Goal: Task Accomplishment & Management: Manage account settings

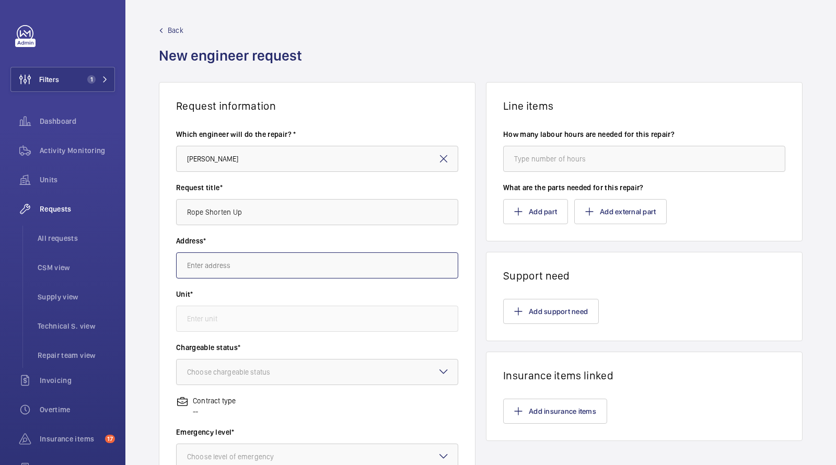
click at [244, 260] on input "text" at bounding box center [317, 265] width 282 height 26
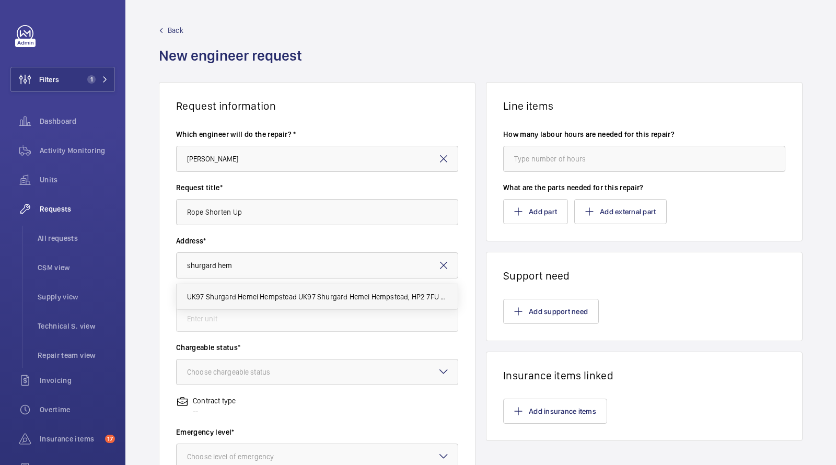
click at [301, 293] on span "UK97 Shurgard Hemel Hempstead UK97 Shurgard Hemel Hempstead, HP2 7FU HEMEL HEMP…" at bounding box center [317, 296] width 261 height 10
type input "UK97 Shurgard Hemel Hempstead UK97 Shurgard Hemel Hempstead, HP2 7FU HEMEL HEMP…"
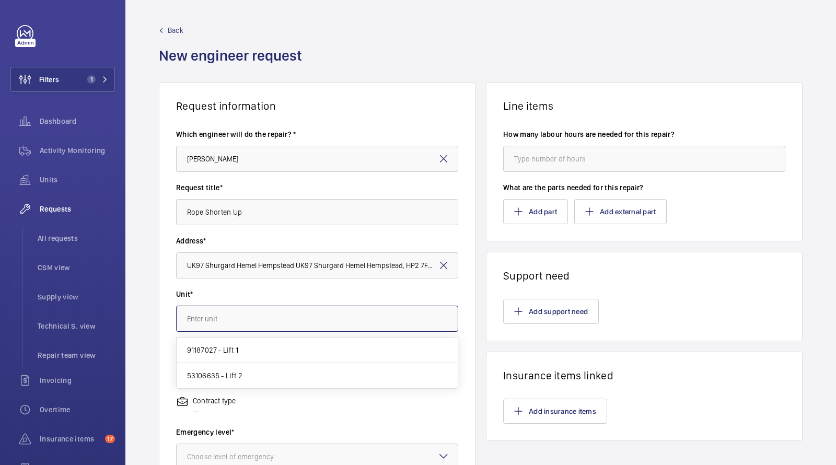
click at [267, 315] on input "text" at bounding box center [317, 318] width 282 height 26
click at [241, 368] on mat-option "53106635 - Lift 2" at bounding box center [317, 375] width 281 height 25
type input "53106635 - Lift 2"
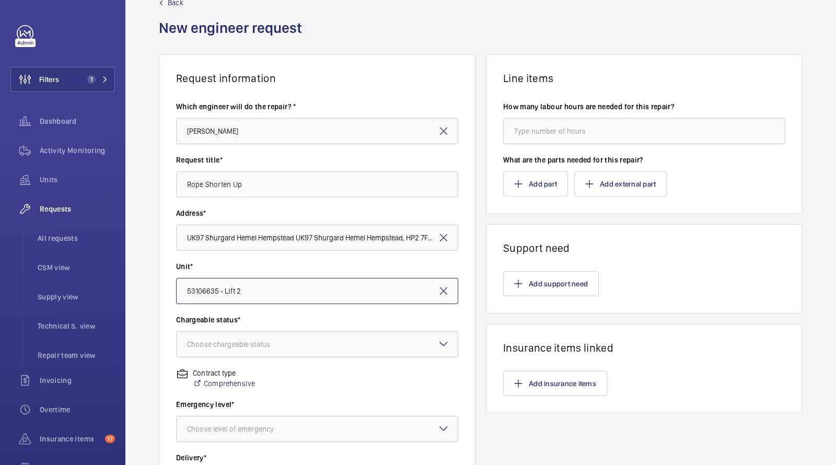
scroll to position [66, 0]
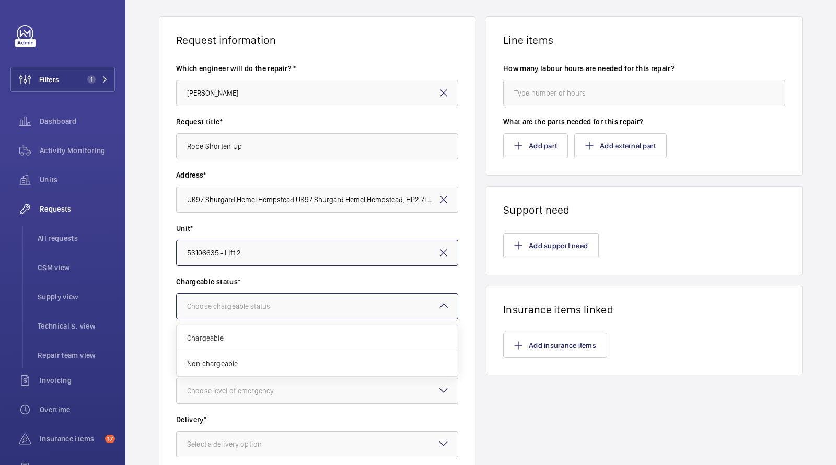
click at [233, 304] on div "Choose chargeable status" at bounding box center [241, 306] width 109 height 10
click at [229, 359] on span "Non chargeable" at bounding box center [317, 363] width 260 height 10
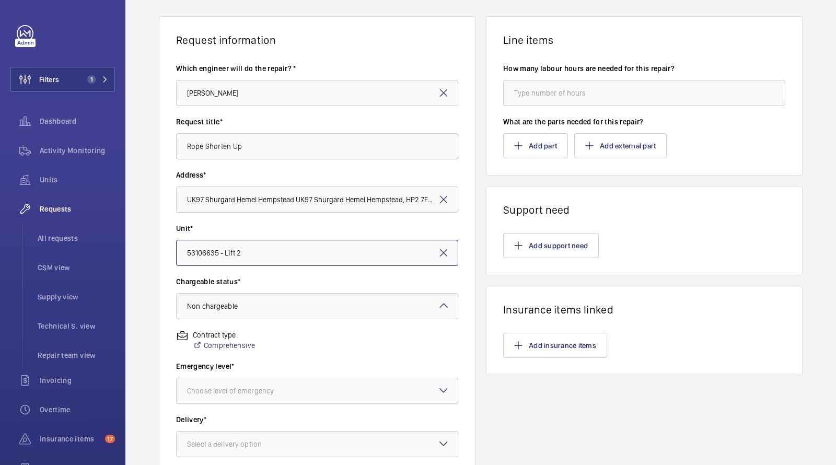
click at [227, 386] on div "Choose level of emergency" at bounding box center [243, 390] width 113 height 10
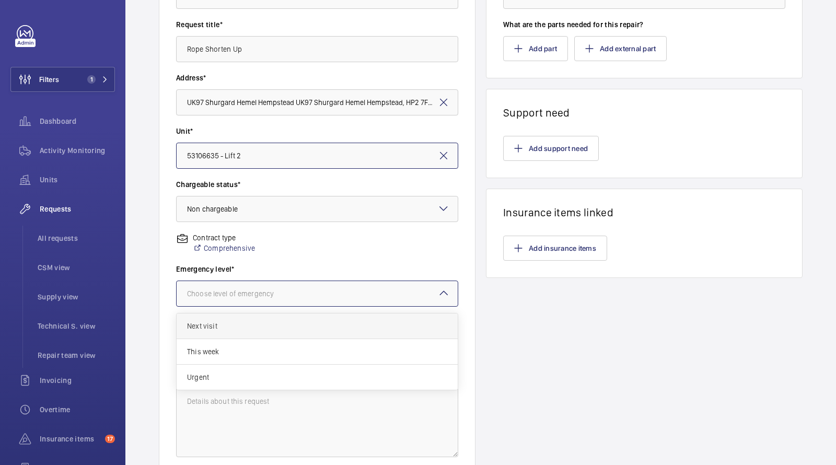
scroll to position [218, 0]
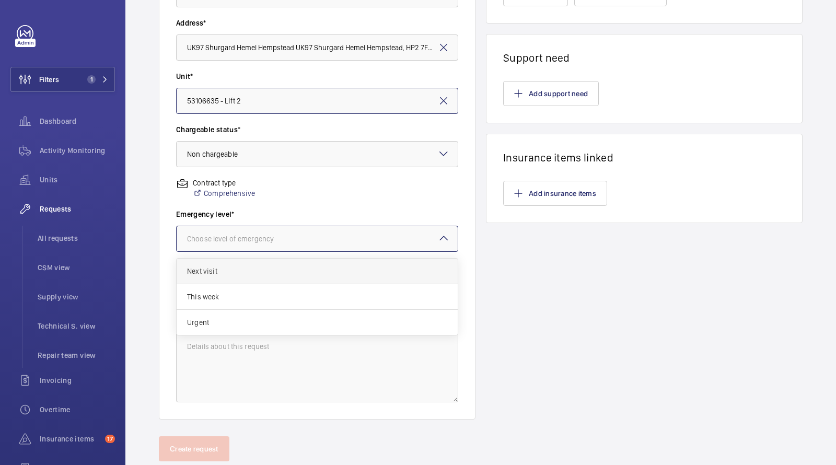
click at [220, 272] on span "Next visit" at bounding box center [317, 271] width 260 height 10
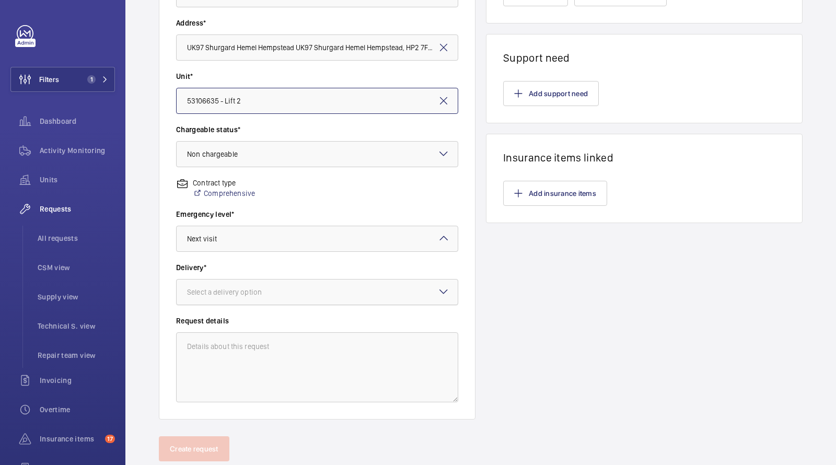
click at [235, 287] on div "Select a delivery option" at bounding box center [237, 292] width 101 height 10
click at [232, 351] on span "On site" at bounding box center [317, 349] width 260 height 10
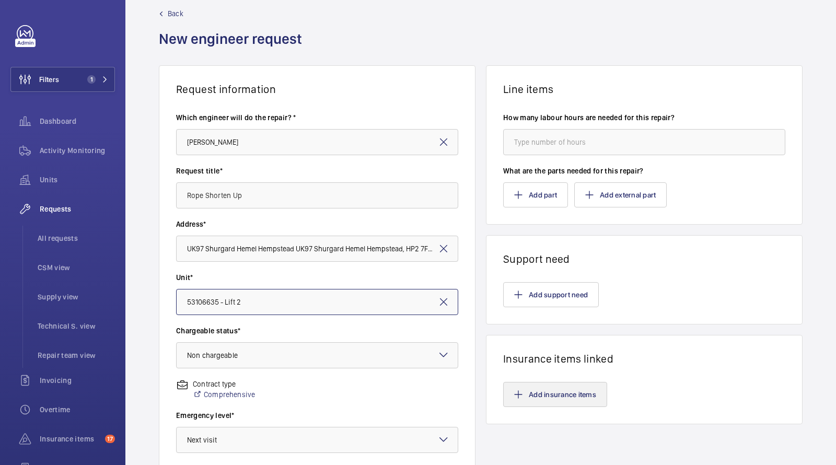
scroll to position [0, 0]
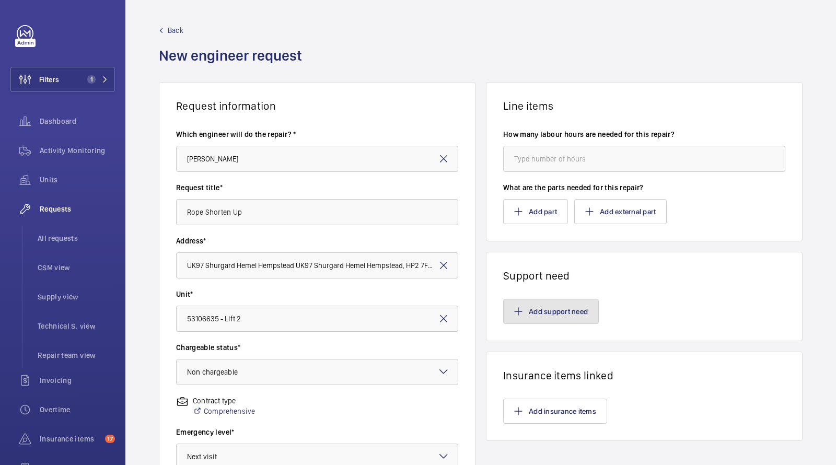
click at [564, 300] on button "Add support need" at bounding box center [551, 311] width 96 height 25
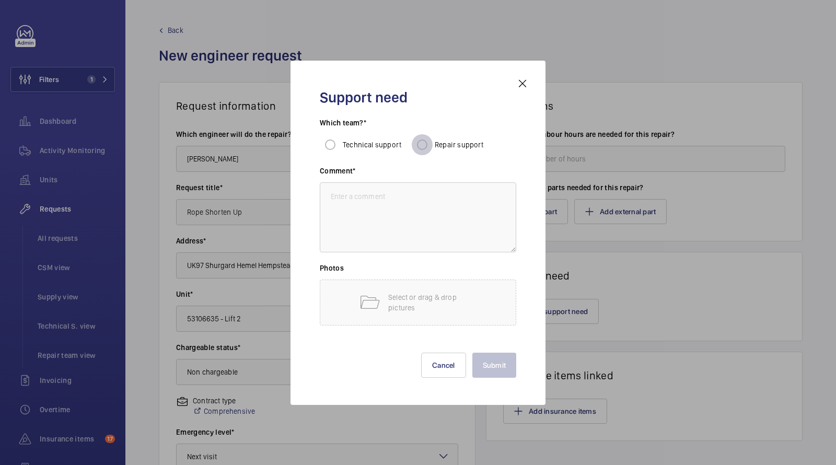
click at [425, 150] on input "Repair support" at bounding box center [421, 144] width 21 height 21
radio input "true"
click at [406, 210] on textarea at bounding box center [418, 217] width 196 height 70
paste textarea "he counterweight runby clearance is insufficient to allow the up over travel li…"
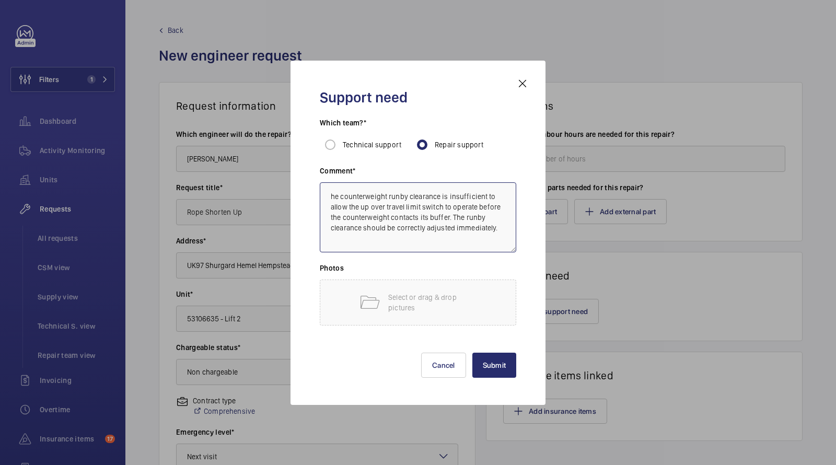
click at [327, 196] on textarea "he counterweight runby clearance is insufficient to allow the up over travel li…" at bounding box center [418, 217] width 196 height 70
click at [496, 226] on textarea "The counterweight runby clearance is insufficient to allow the up over travel l…" at bounding box center [418, 217] width 196 height 70
type textarea "The counterweight runby clearance is insufficient to allow the up over travel l…"
click at [490, 366] on button "Submit" at bounding box center [494, 364] width 44 height 25
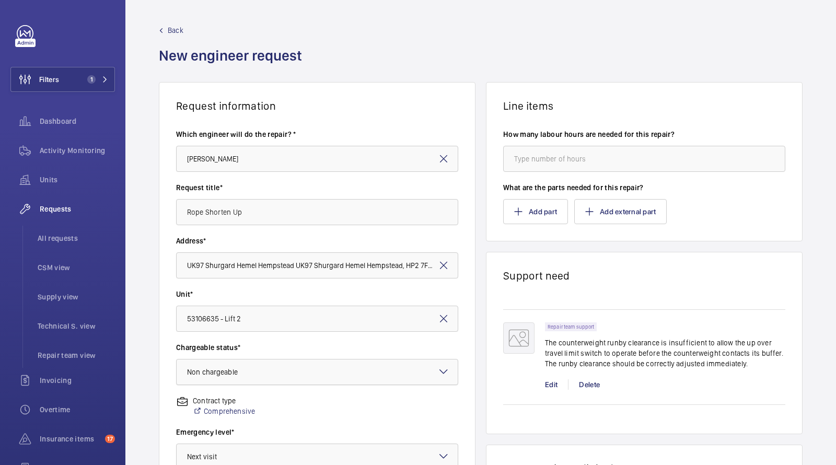
scroll to position [246, 0]
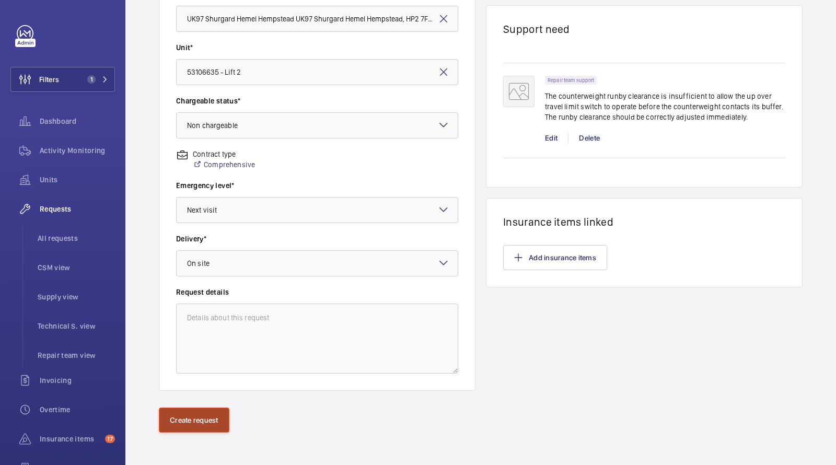
click at [193, 426] on button "Create request" at bounding box center [194, 419] width 70 height 25
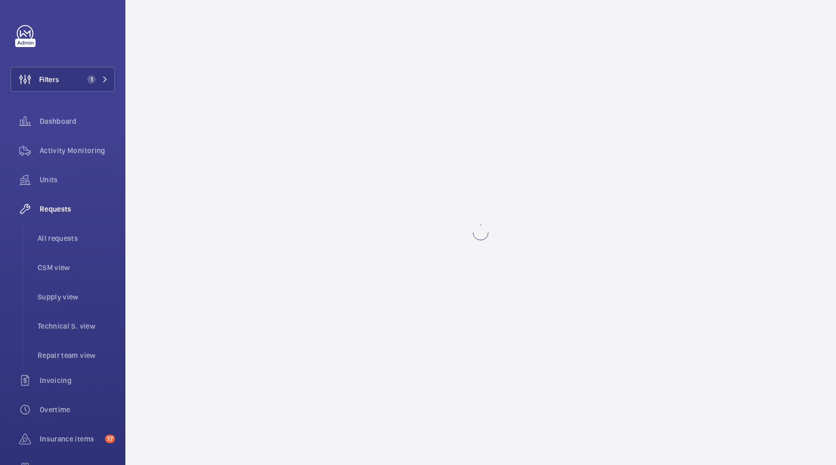
scroll to position [0, 0]
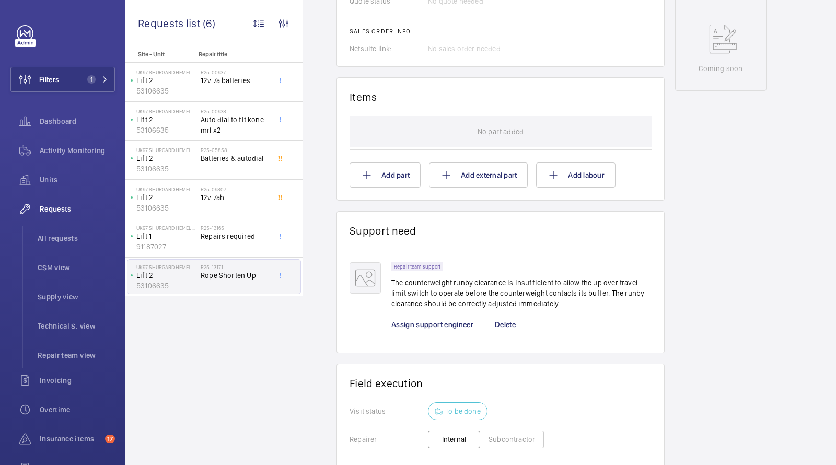
scroll to position [568, 0]
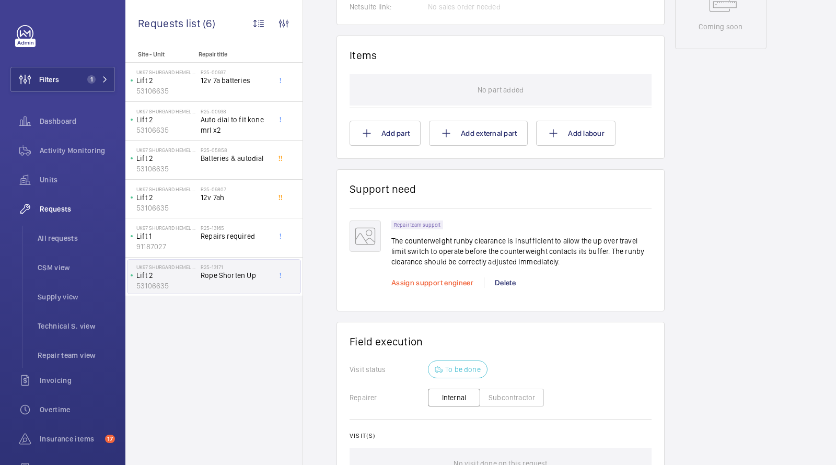
click at [406, 282] on span "Assign support engineer" at bounding box center [432, 282] width 82 height 8
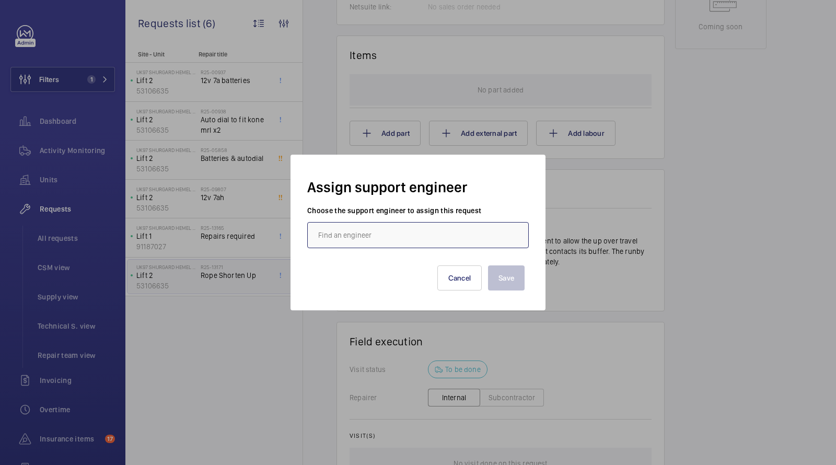
click at [387, 234] on input "text" at bounding box center [417, 235] width 221 height 26
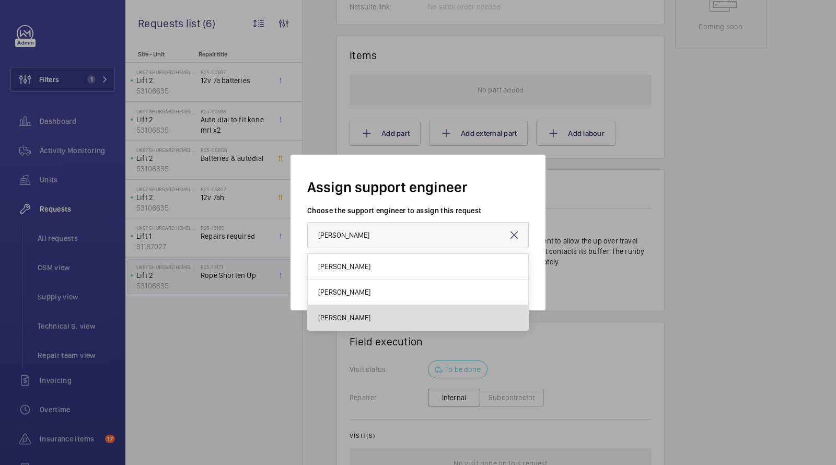
click at [347, 321] on span "Dan Jarvis" at bounding box center [344, 317] width 52 height 10
type input "Dan Jarvis"
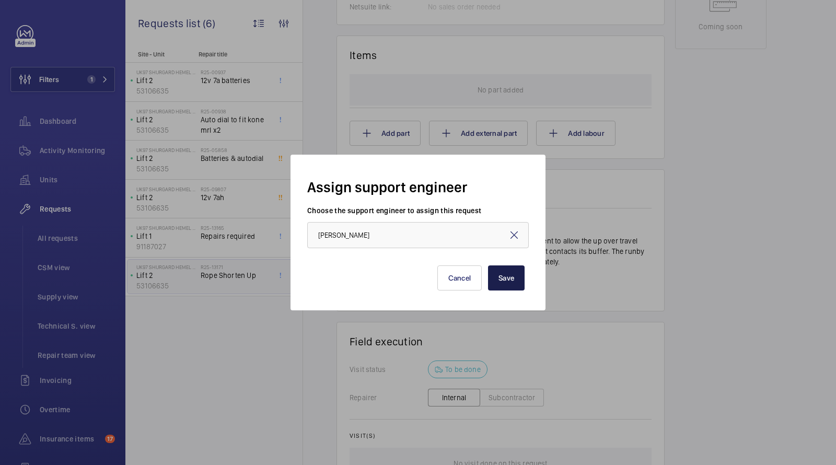
click at [500, 278] on button "Save" at bounding box center [506, 277] width 37 height 25
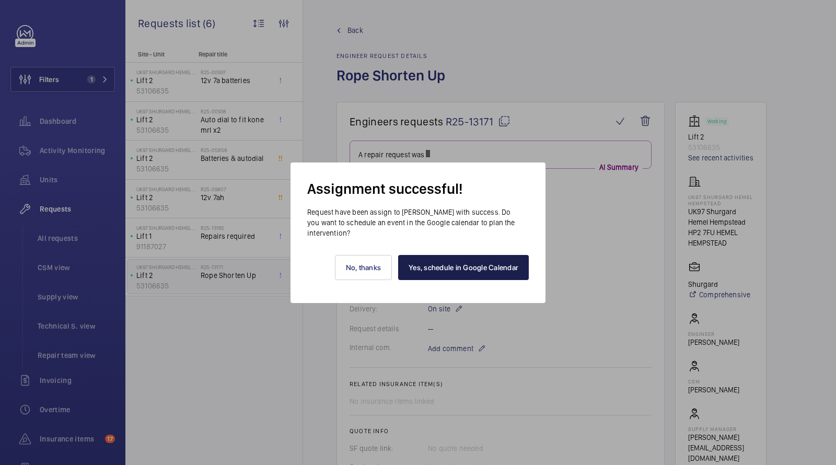
click at [474, 263] on link "Yes, schedule in Google Calendar" at bounding box center [463, 267] width 131 height 25
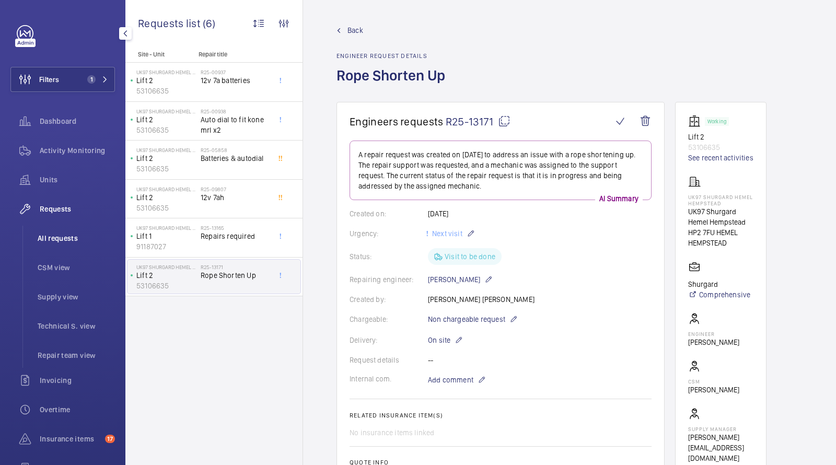
click at [50, 245] on li "All requests" at bounding box center [72, 238] width 86 height 25
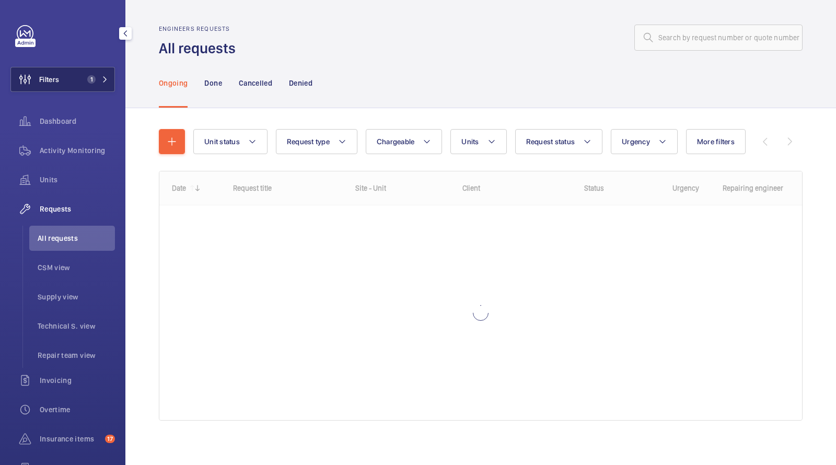
click at [93, 69] on button "Filters 1" at bounding box center [62, 79] width 104 height 25
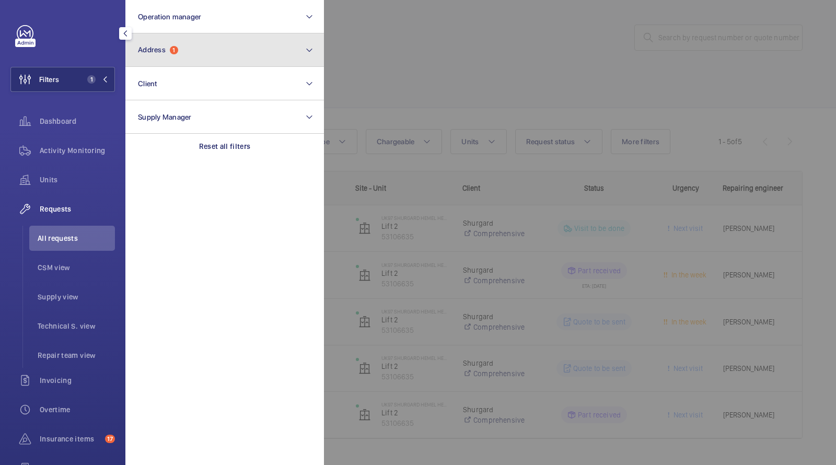
click at [193, 35] on button "Address 1" at bounding box center [224, 49] width 198 height 33
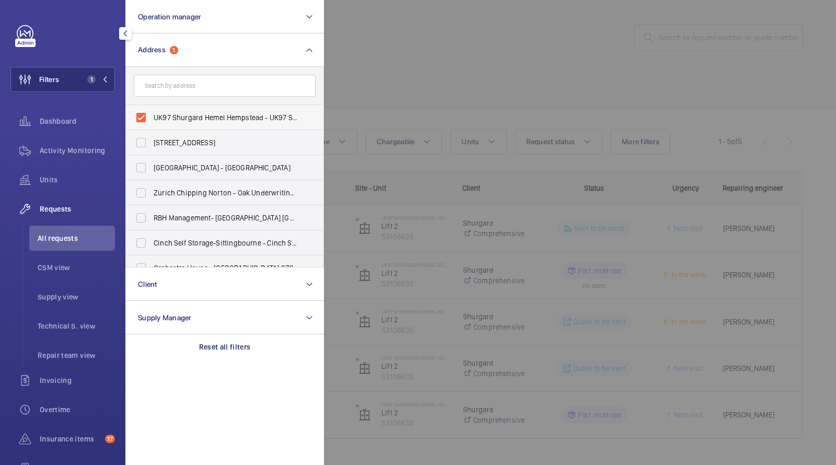
click at [198, 114] on span "UK97 Shurgard Hemel Hempstead - UK97 Shurgard Hemel Hempstead, HEMEL HEMPSTEAD …" at bounding box center [226, 117] width 144 height 10
click at [151, 114] on input "UK97 Shurgard Hemel Hempstead - UK97 Shurgard Hemel Hempstead, HEMEL HEMPSTEAD …" at bounding box center [141, 117] width 21 height 21
checkbox input "false"
click at [505, 49] on div at bounding box center [742, 232] width 836 height 465
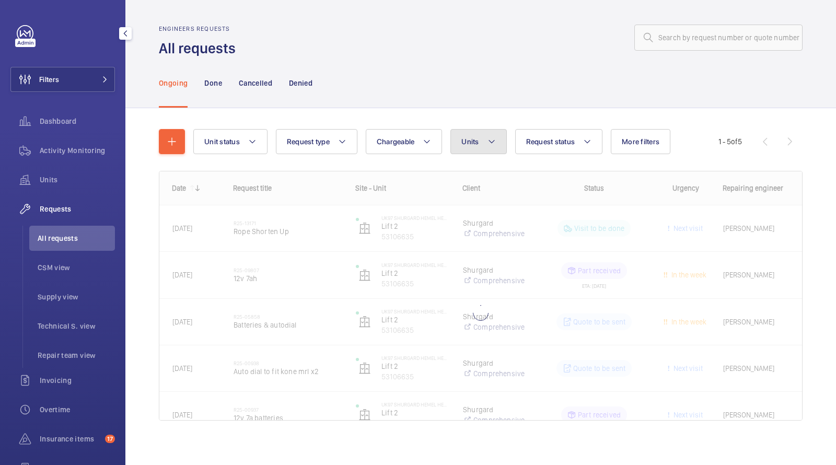
click at [483, 144] on button "Units" at bounding box center [478, 141] width 56 height 25
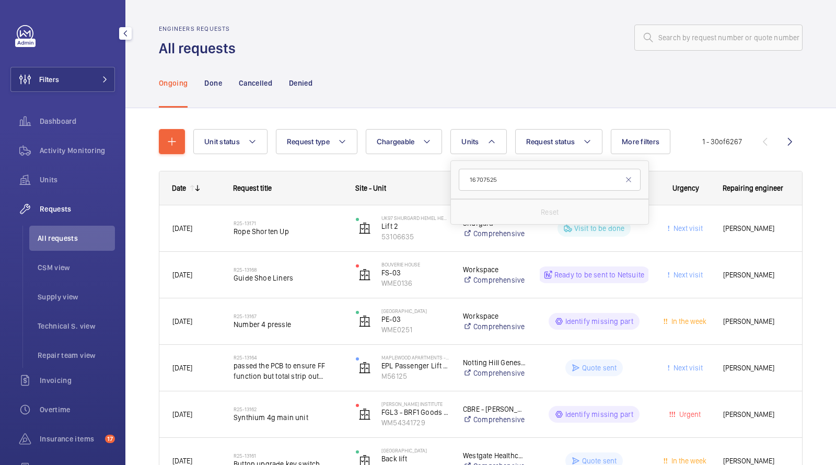
type input "16707525"
click at [445, 45] on div at bounding box center [522, 37] width 560 height 25
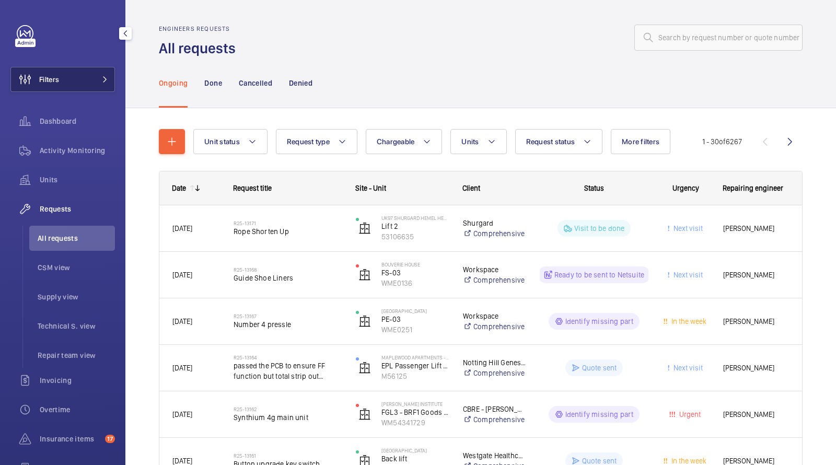
click at [86, 78] on button "Filters" at bounding box center [62, 79] width 104 height 25
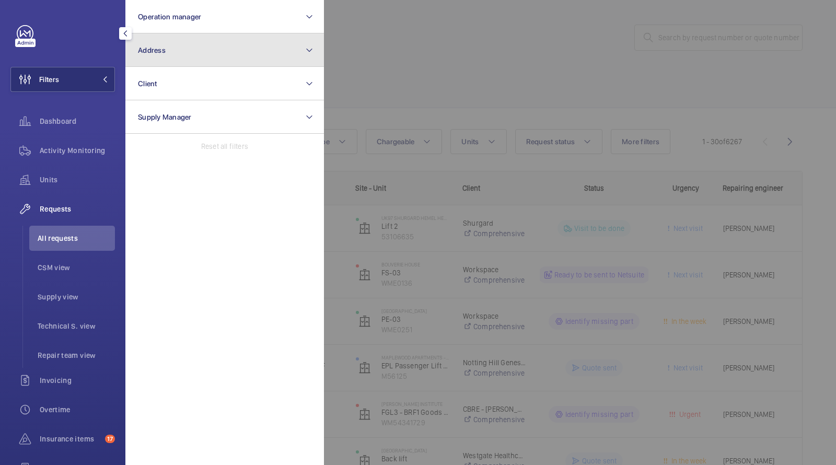
click at [158, 50] on span "Address" at bounding box center [152, 50] width 28 height 8
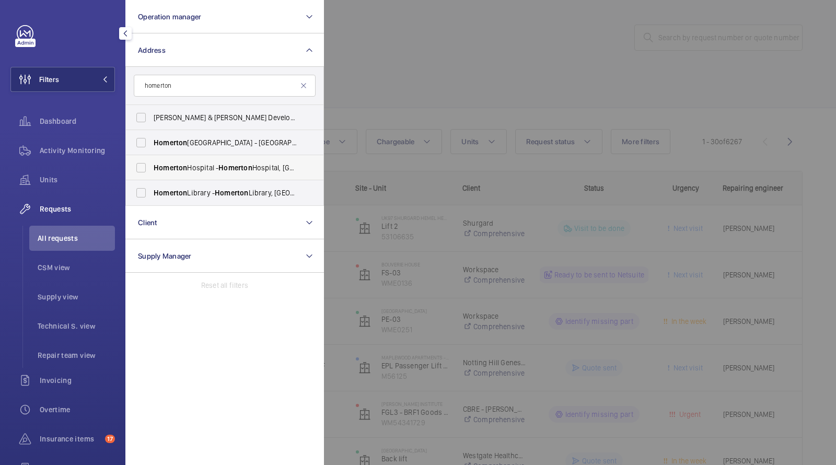
type input "homerton"
click at [211, 170] on span "Homerton Hospital - Homerton Hospital, LONDON E9 6BU" at bounding box center [226, 167] width 144 height 10
click at [151, 170] on input "Homerton Hospital - Homerton Hospital, LONDON E9 6BU" at bounding box center [141, 167] width 21 height 21
checkbox input "true"
click at [420, 105] on div at bounding box center [742, 232] width 836 height 465
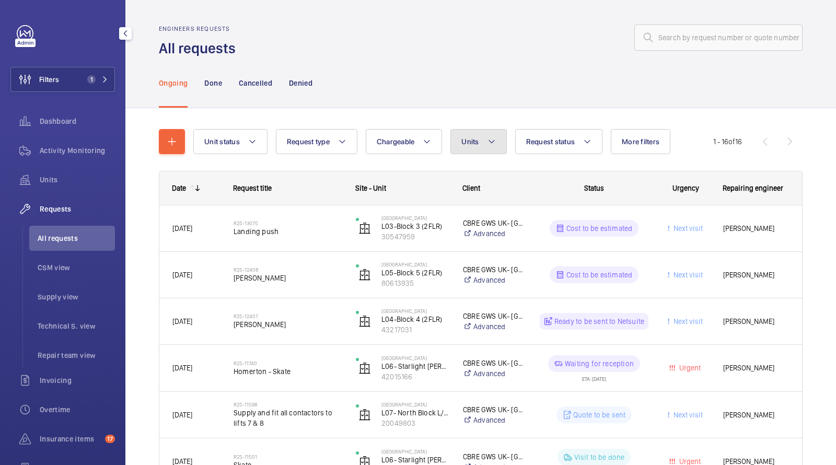
click at [477, 143] on span "Units" at bounding box center [469, 141] width 17 height 8
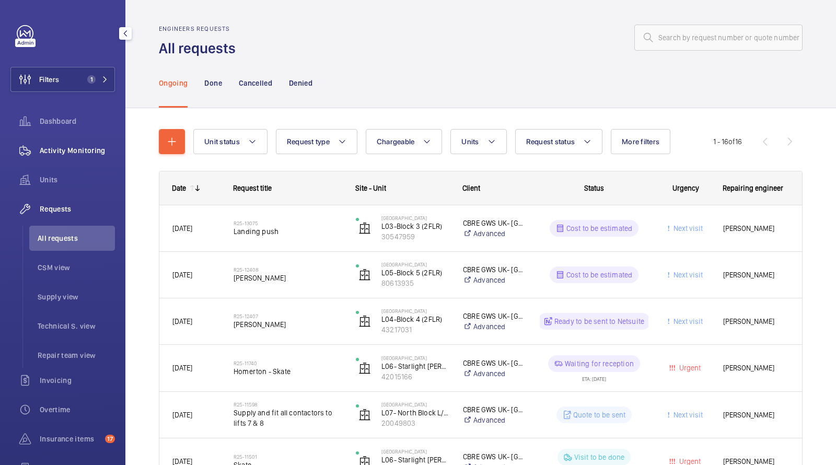
click at [93, 146] on span "Activity Monitoring" at bounding box center [77, 150] width 75 height 10
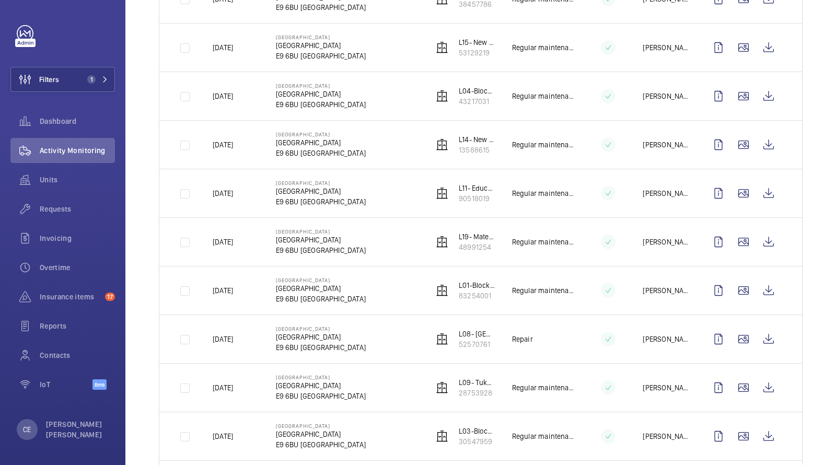
scroll to position [497, 0]
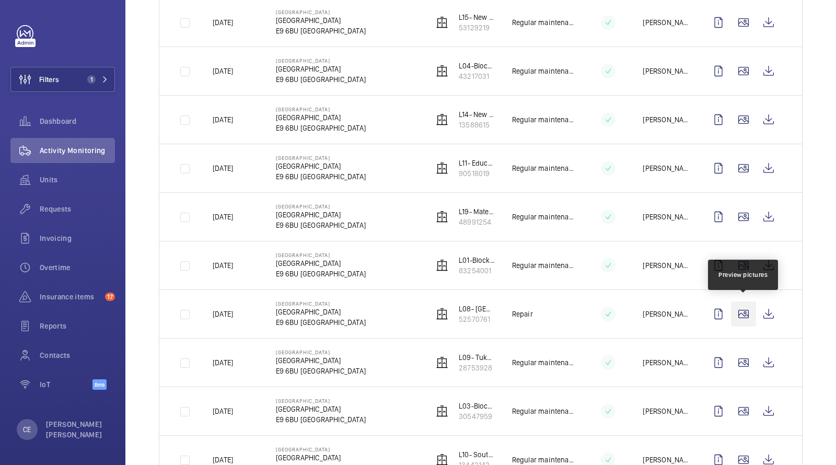
click at [744, 306] on wm-front-icon-button at bounding box center [743, 313] width 25 height 25
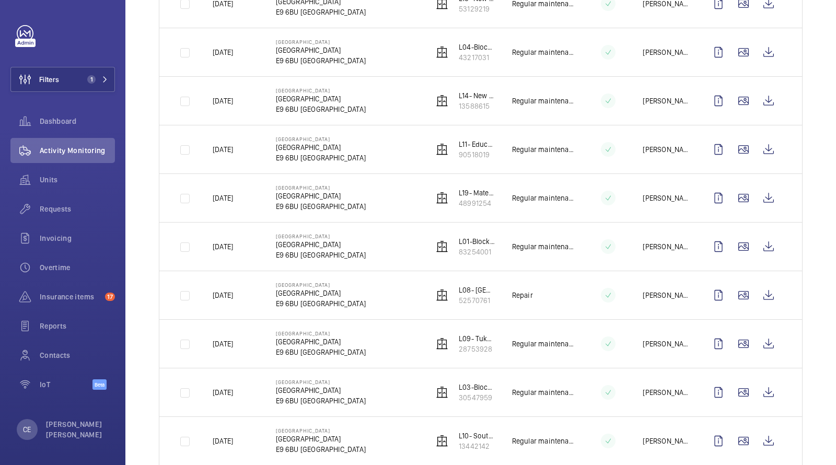
scroll to position [519, 0]
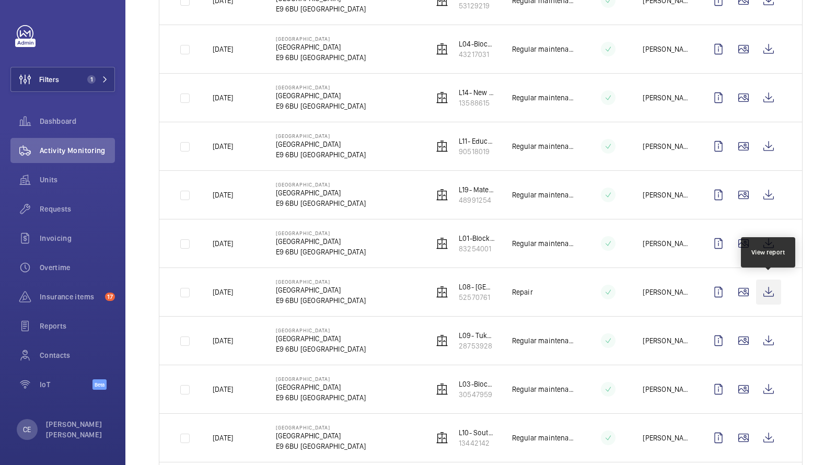
click at [777, 286] on wm-front-icon-button at bounding box center [768, 291] width 25 height 25
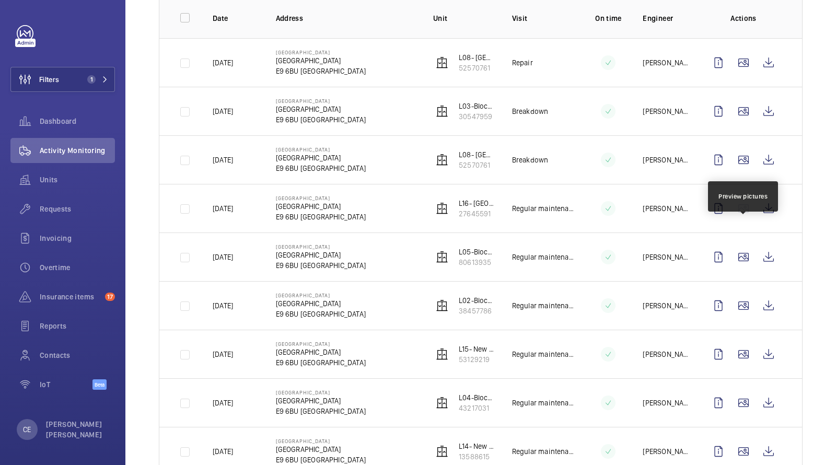
scroll to position [142, 0]
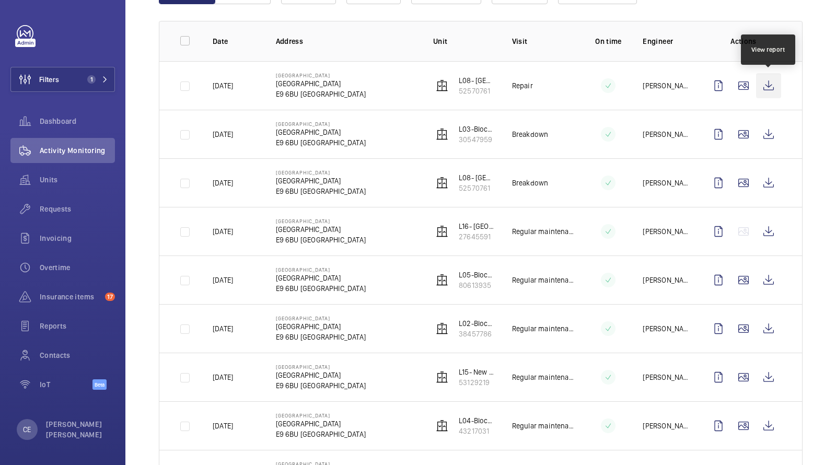
click at [763, 84] on wm-front-icon-button at bounding box center [768, 85] width 25 height 25
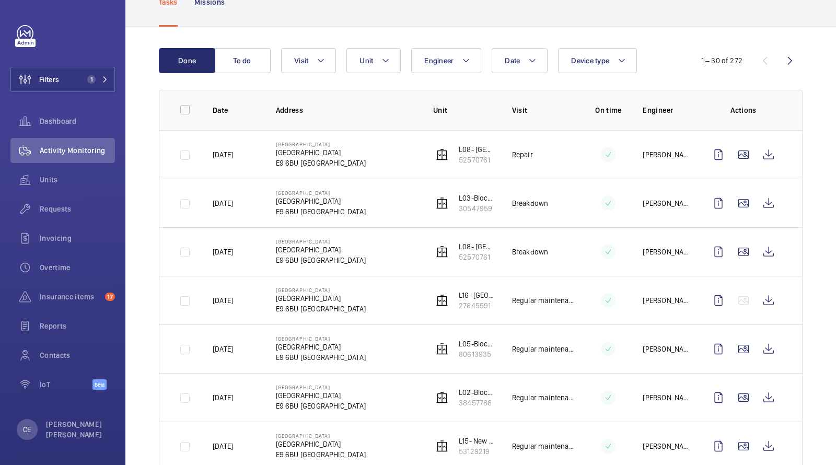
scroll to position [61, 0]
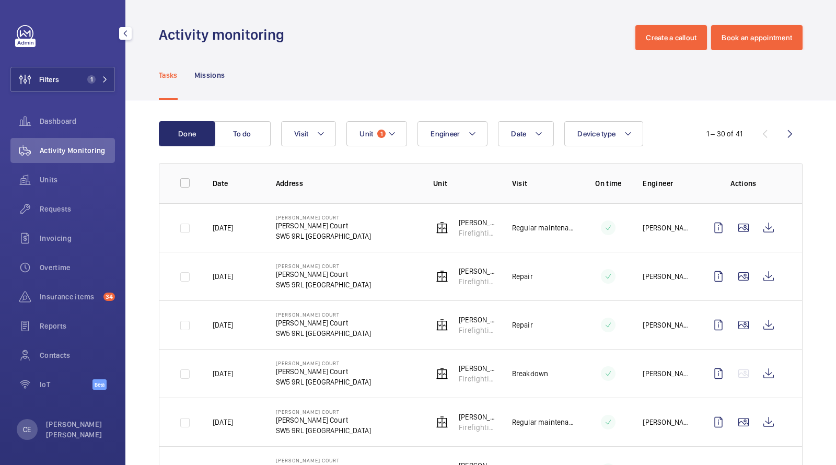
scroll to position [27, 0]
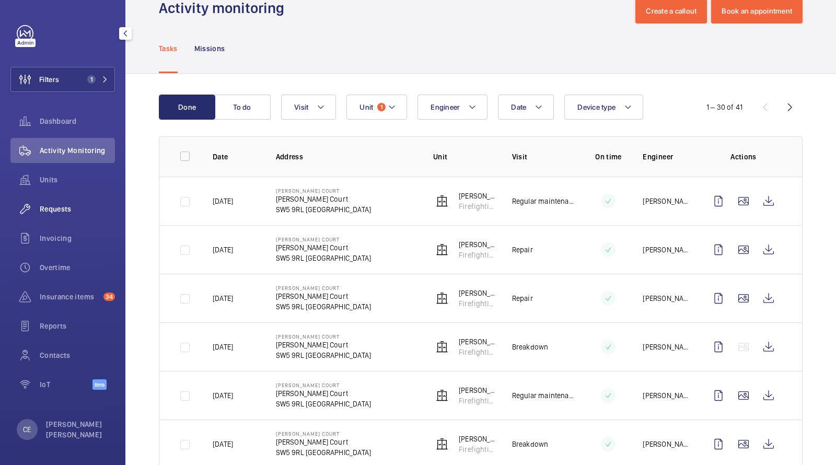
click at [62, 210] on span "Requests" at bounding box center [77, 209] width 75 height 10
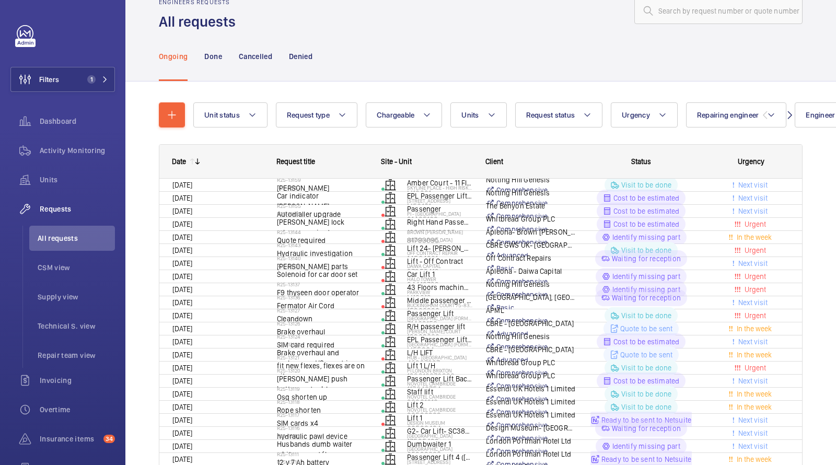
scroll to position [6, 0]
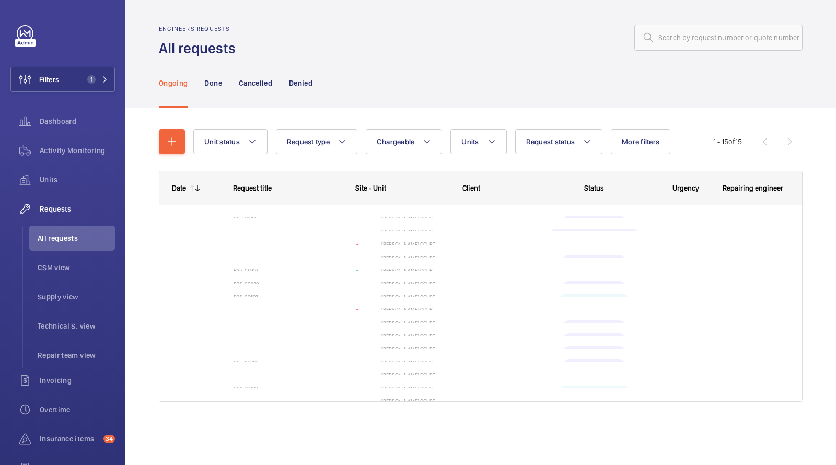
click at [739, 15] on wm-front-admin-header "Engineers requests All requests" at bounding box center [480, 29] width 710 height 58
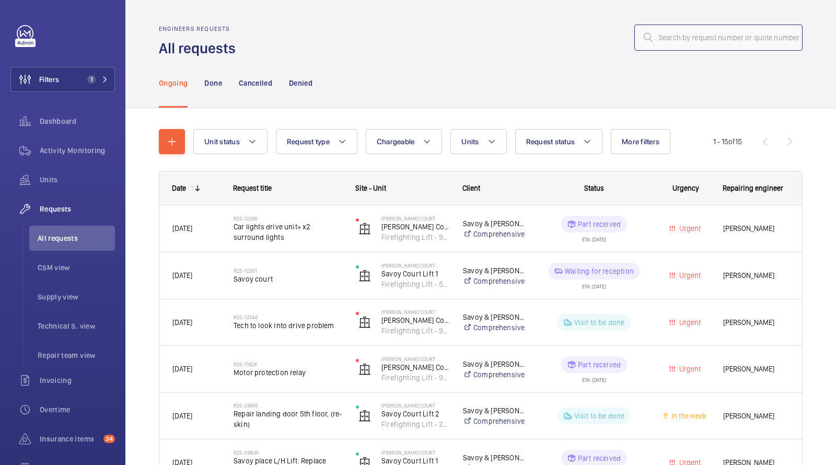
click at [705, 34] on input "text" at bounding box center [718, 38] width 168 height 26
paste input "12060"
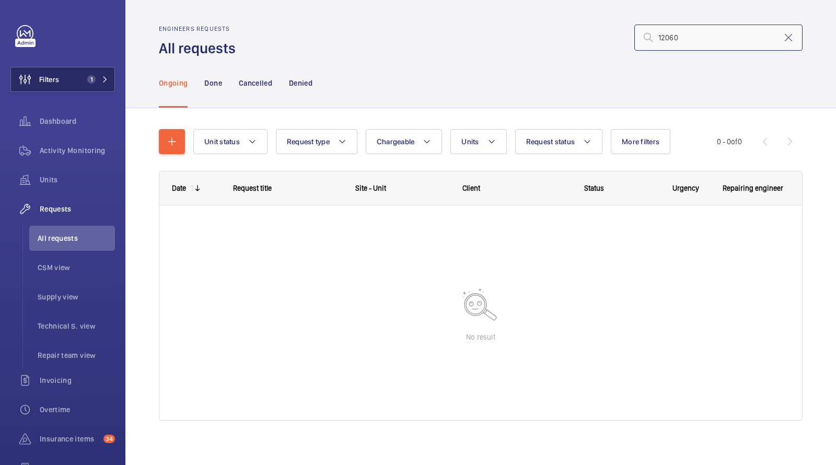
type input "12060"
click at [80, 87] on button "Filters 1" at bounding box center [62, 79] width 104 height 25
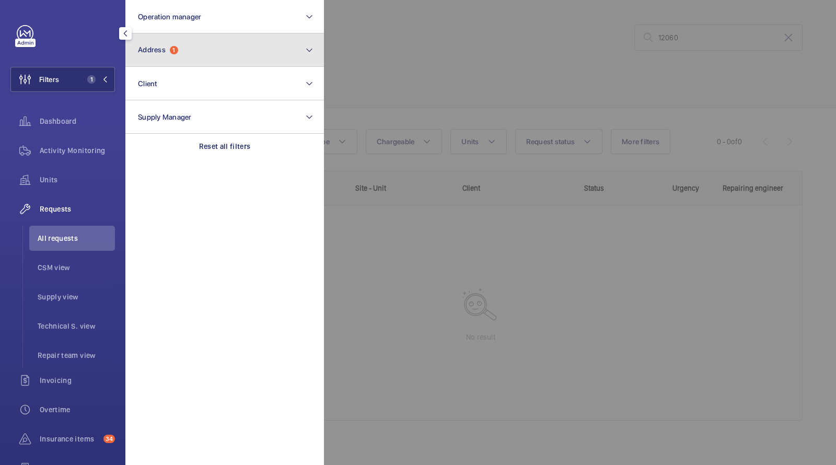
click at [219, 56] on button "Address 1" at bounding box center [224, 49] width 198 height 33
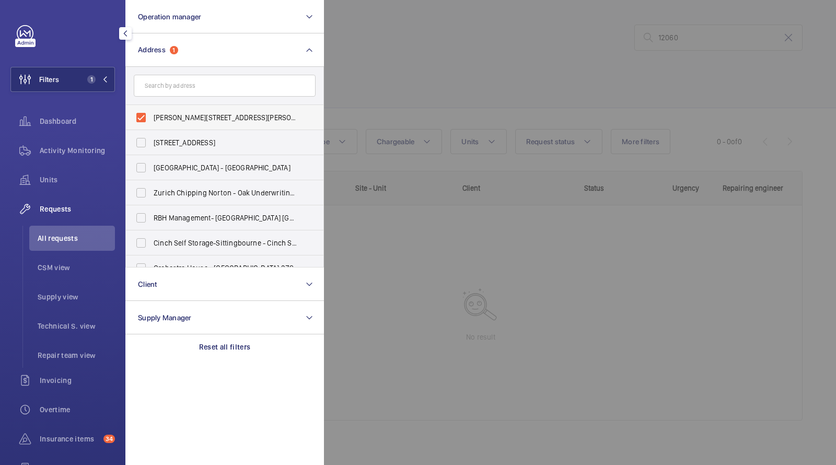
click at [197, 109] on label "Sullivan Court - Sullivan Court, LONDON SW5 9RL" at bounding box center [217, 117] width 182 height 25
click at [151, 109] on input "Sullivan Court - Sullivan Court, LONDON SW5 9RL" at bounding box center [141, 117] width 21 height 21
checkbox input "false"
click at [443, 92] on div at bounding box center [742, 232] width 836 height 465
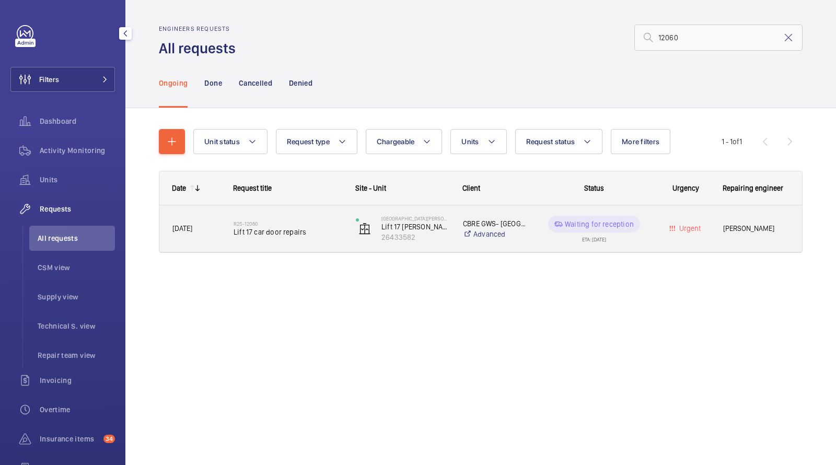
click at [263, 241] on div "R25-12060 Lift 17 car door repairs" at bounding box center [287, 229] width 109 height 30
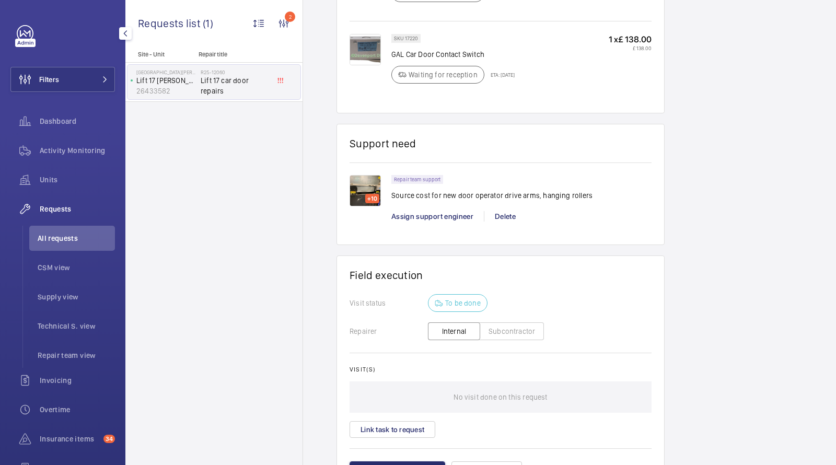
scroll to position [930, 0]
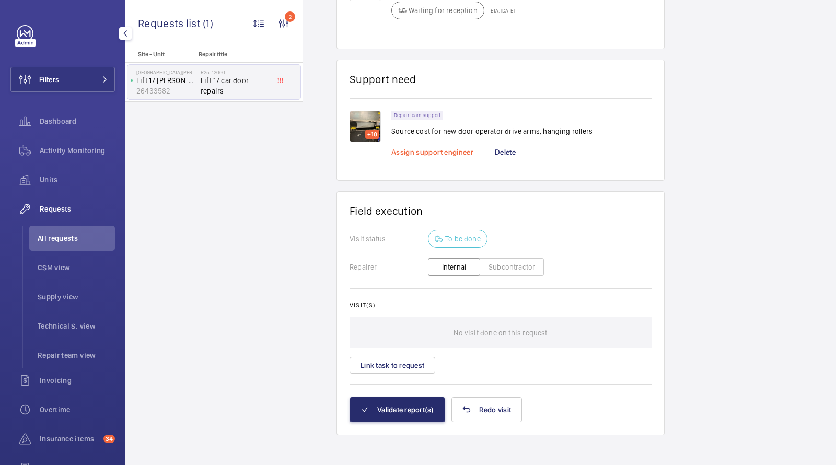
click at [451, 149] on span "Assign support engineer" at bounding box center [432, 152] width 82 height 8
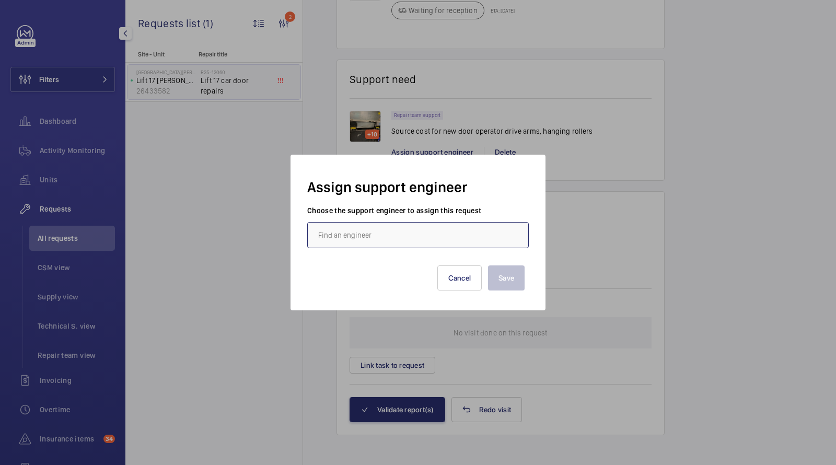
click at [375, 234] on input "text" at bounding box center [417, 235] width 221 height 26
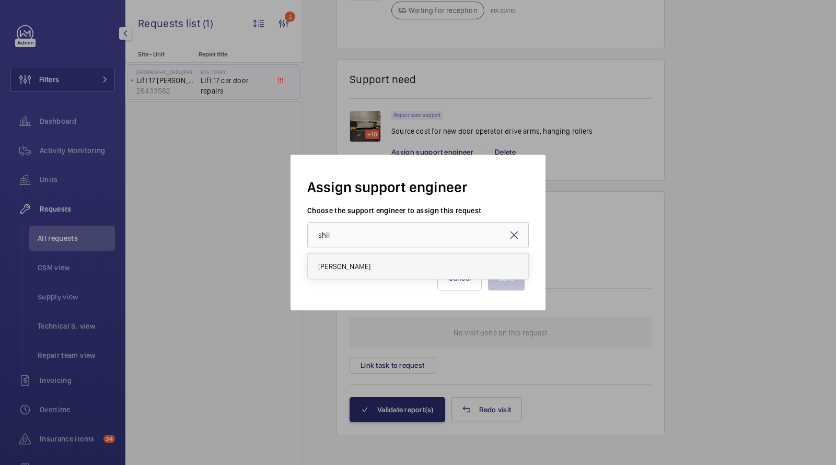
click at [391, 265] on mat-option "[PERSON_NAME]" at bounding box center [418, 266] width 220 height 25
type input "[PERSON_NAME]"
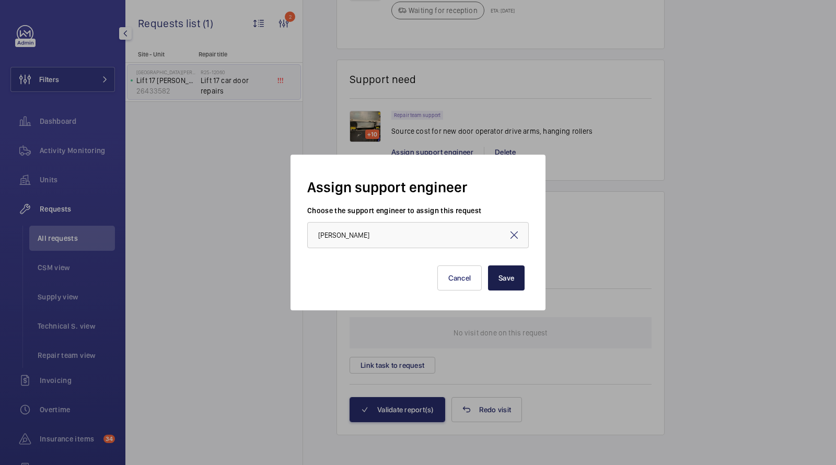
click at [504, 275] on button "Save" at bounding box center [506, 277] width 37 height 25
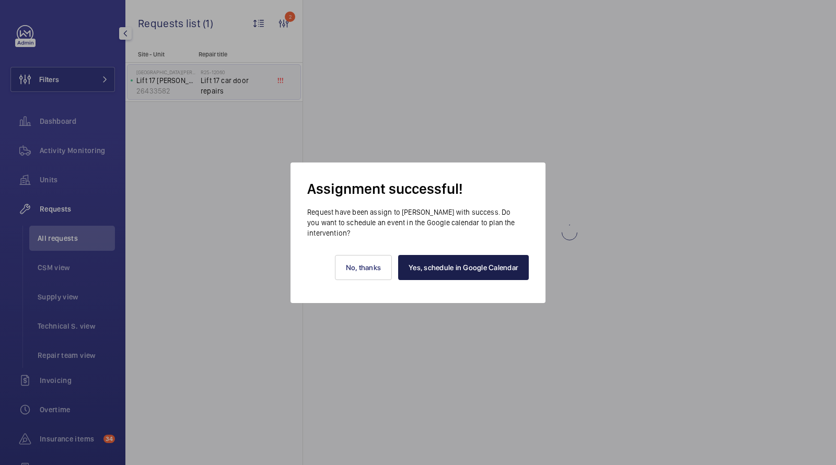
click at [472, 271] on link "Yes, schedule in Google Calendar" at bounding box center [463, 267] width 131 height 25
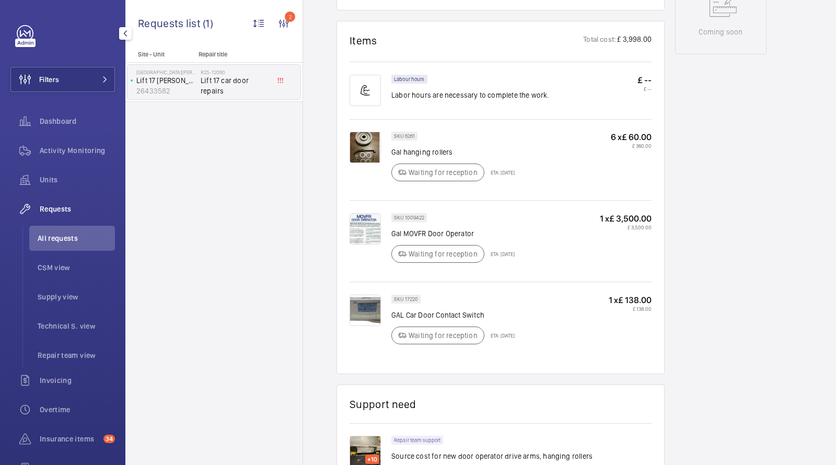
scroll to position [769, 0]
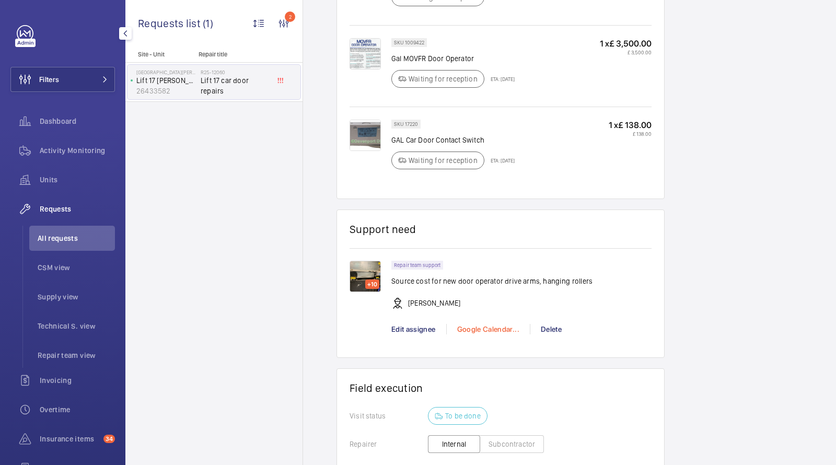
click at [469, 326] on div "Google Calendar..." at bounding box center [488, 329] width 84 height 10
click at [476, 344] on span "Schedule this event" at bounding box center [492, 345] width 73 height 10
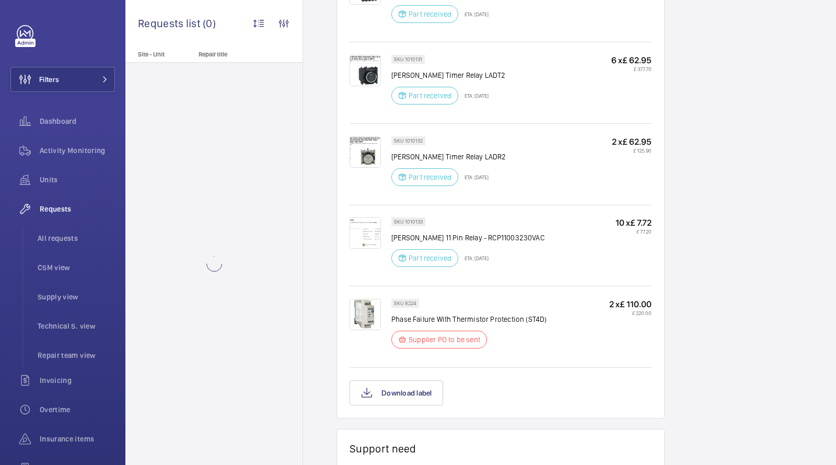
scroll to position [1340, 0]
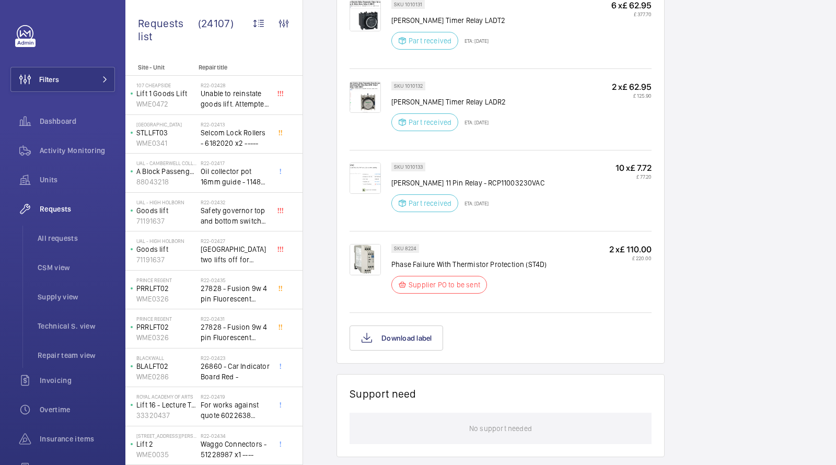
click at [445, 263] on p "Phase Failure With Thermistor Protection (ST4D)" at bounding box center [469, 264] width 156 height 10
click at [444, 260] on p "Phase Failure With Thermistor Protection (ST4D)" at bounding box center [469, 264] width 156 height 10
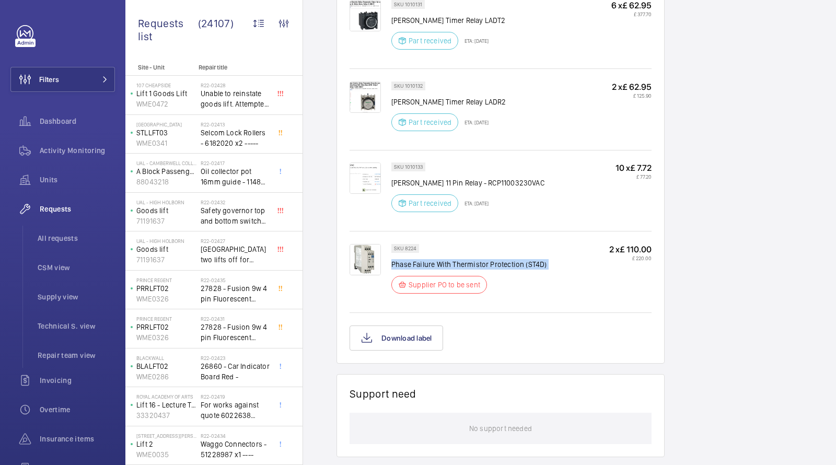
copy div "Phase Failure With Thermistor Protection (ST4D)"
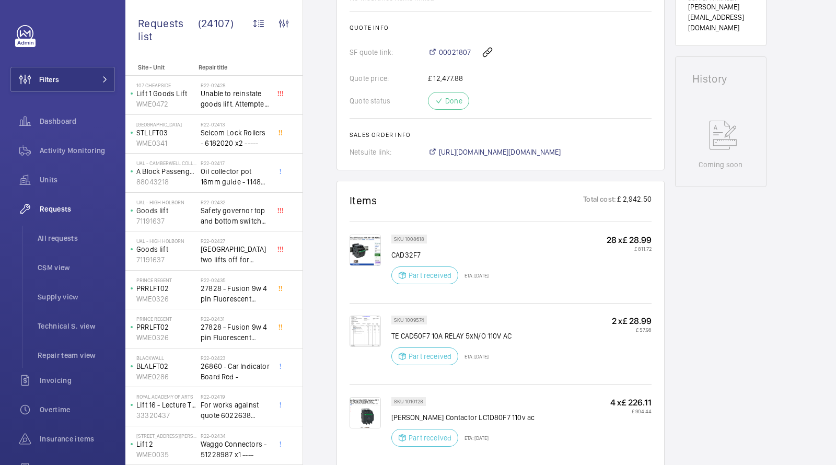
scroll to position [439, 0]
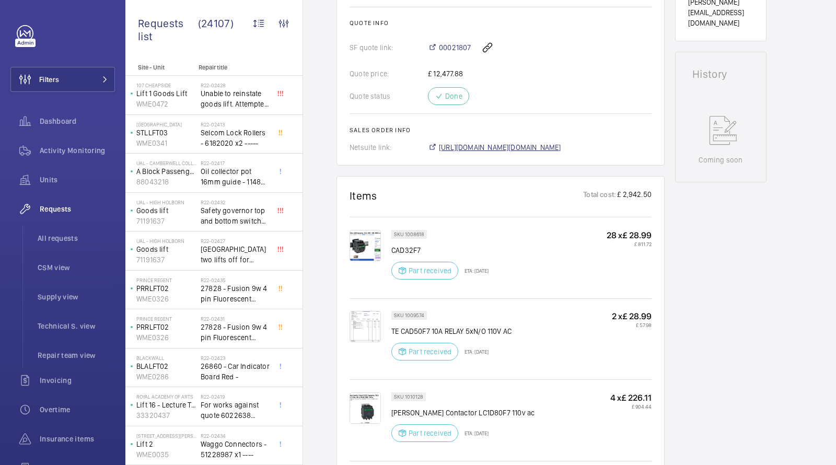
click at [453, 152] on span "[URL][DOMAIN_NAME][DOMAIN_NAME]" at bounding box center [500, 147] width 122 height 10
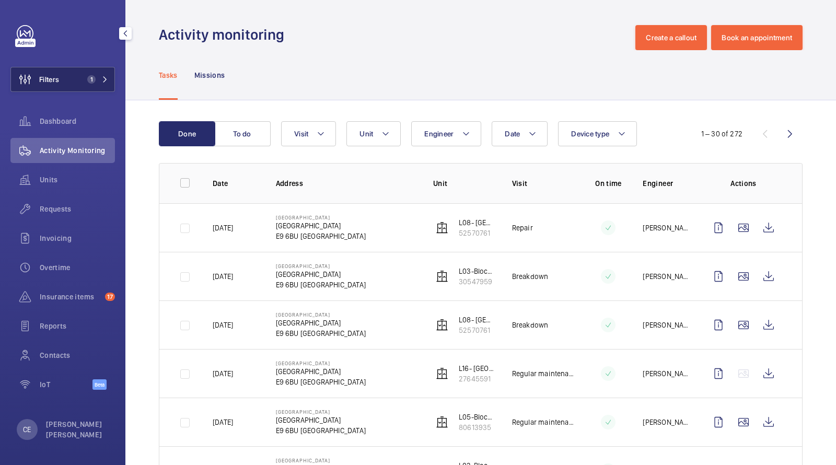
click at [90, 83] on span "1" at bounding box center [91, 79] width 8 height 8
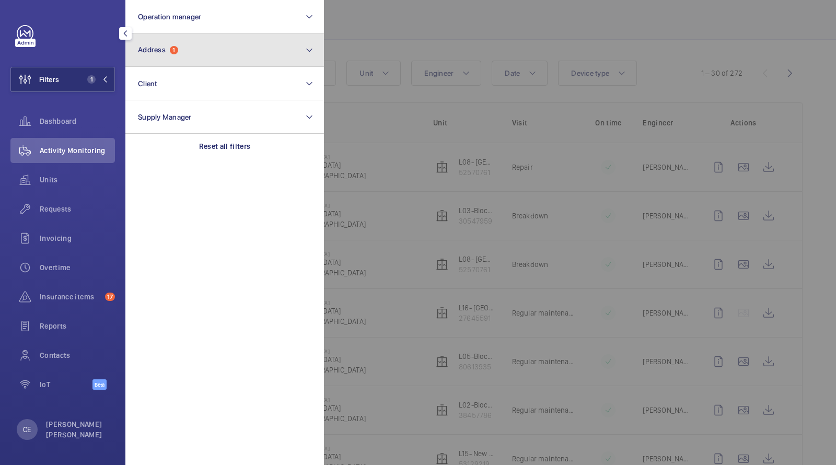
click at [182, 62] on button "Address 1" at bounding box center [224, 49] width 198 height 33
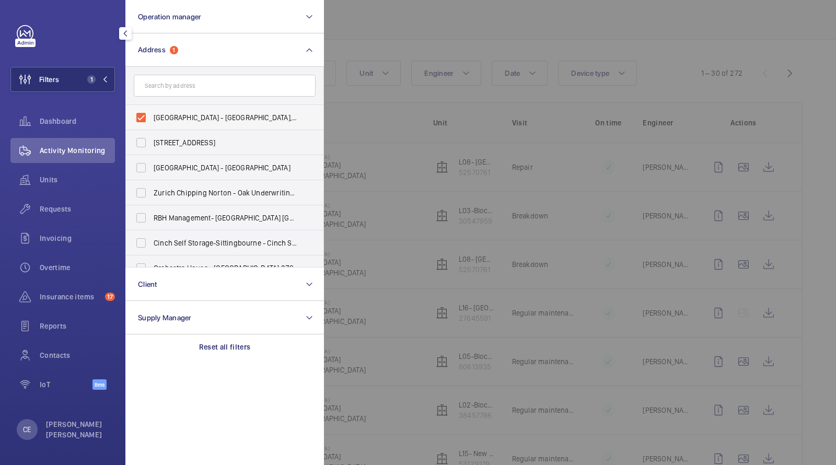
click at [162, 115] on span "Homerton Hospital - Homerton Hospital, LONDON E9 6BU" at bounding box center [226, 117] width 144 height 10
click at [151, 115] on input "Homerton Hospital - Homerton Hospital, LONDON E9 6BU" at bounding box center [141, 117] width 21 height 21
checkbox input "false"
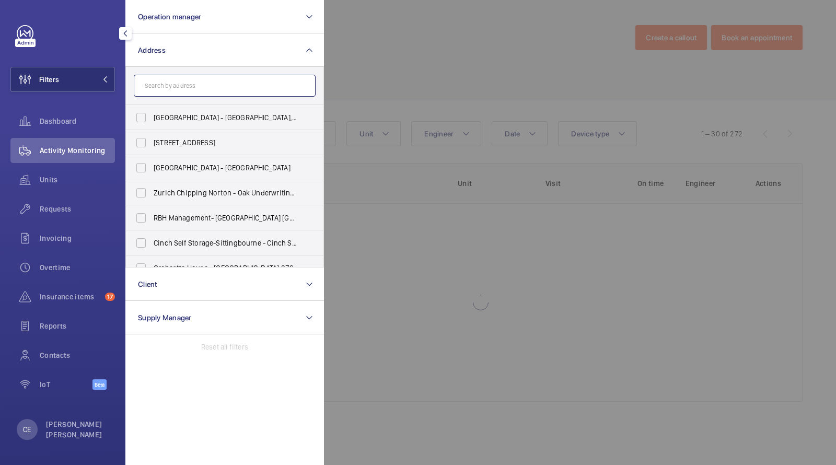
click at [170, 83] on input "text" at bounding box center [225, 86] width 182 height 22
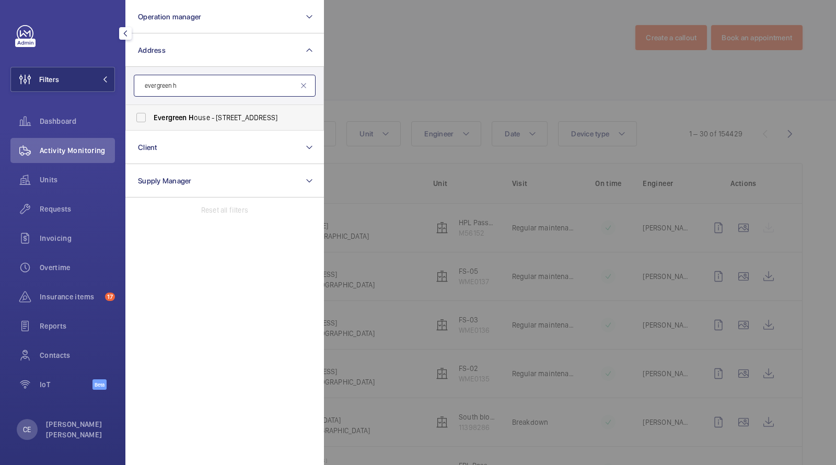
type input "evergreen h"
click at [198, 113] on span "Evergreen H ouse - 160 Euston Rd, LONDON NW1 2DX" at bounding box center [226, 117] width 144 height 10
click at [151, 113] on input "Evergreen H ouse - 160 Euston Rd, LONDON NW1 2DX" at bounding box center [141, 117] width 21 height 21
checkbox input "true"
click at [57, 199] on div "Requests" at bounding box center [62, 208] width 104 height 25
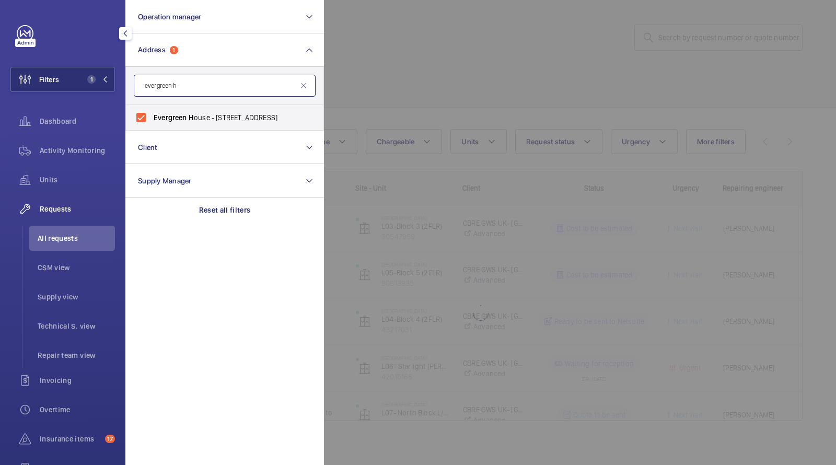
click at [313, 81] on input "evergreen h" at bounding box center [225, 86] width 182 height 22
click at [392, 75] on div at bounding box center [742, 232] width 836 height 465
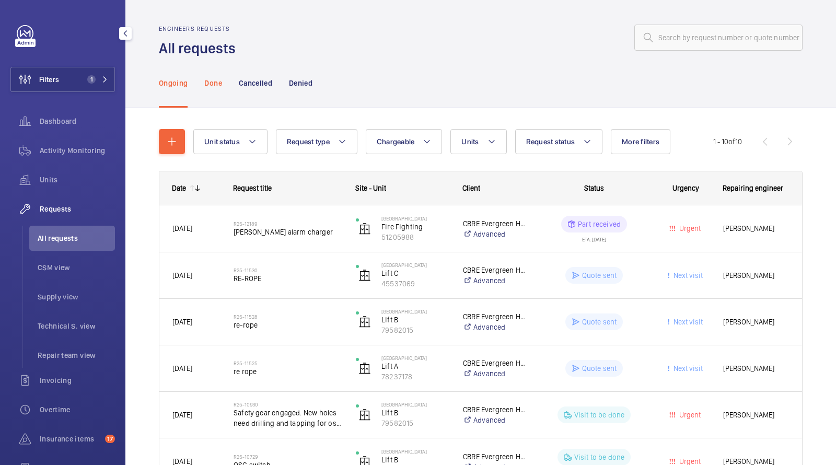
click at [210, 84] on p "Done" at bounding box center [212, 83] width 17 height 10
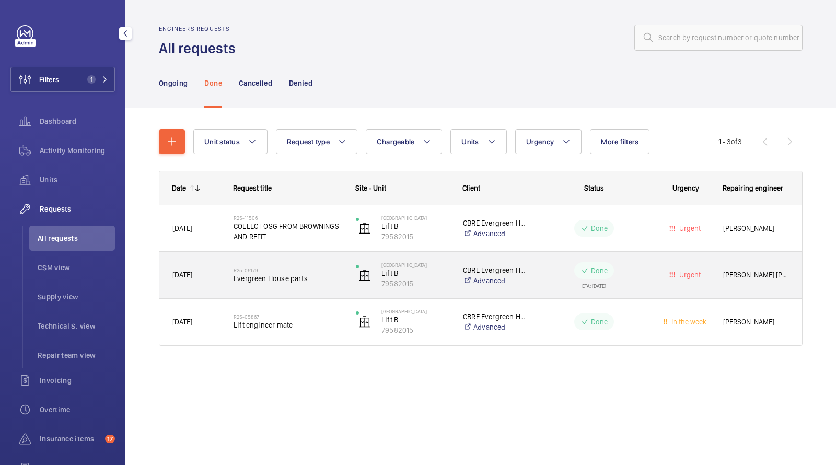
click at [276, 289] on div "R25-06179 Evergreen House parts" at bounding box center [287, 275] width 109 height 30
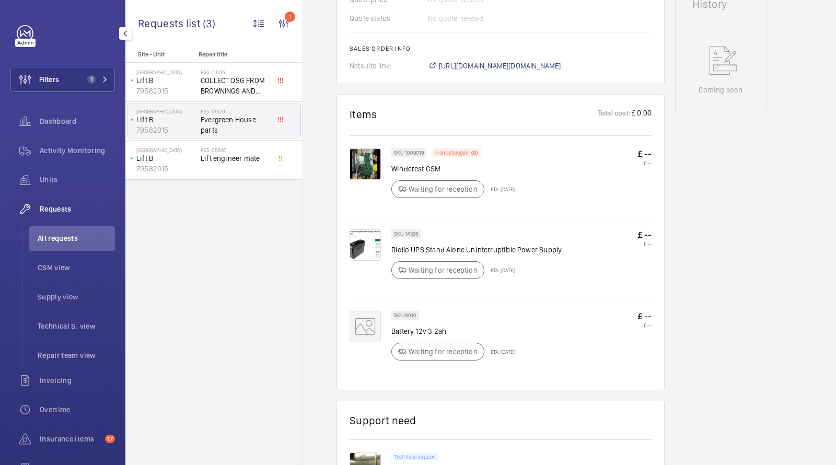
scroll to position [509, 0]
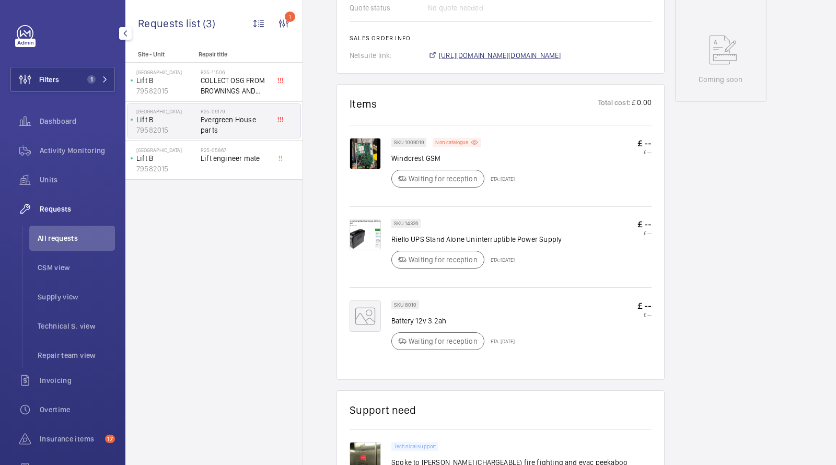
click at [538, 61] on span "https://6461500.app.netsuite.com/app/accounting/transactions/salesord.nl?id=258…" at bounding box center [500, 55] width 122 height 10
click at [54, 234] on span "All requests" at bounding box center [76, 238] width 77 height 10
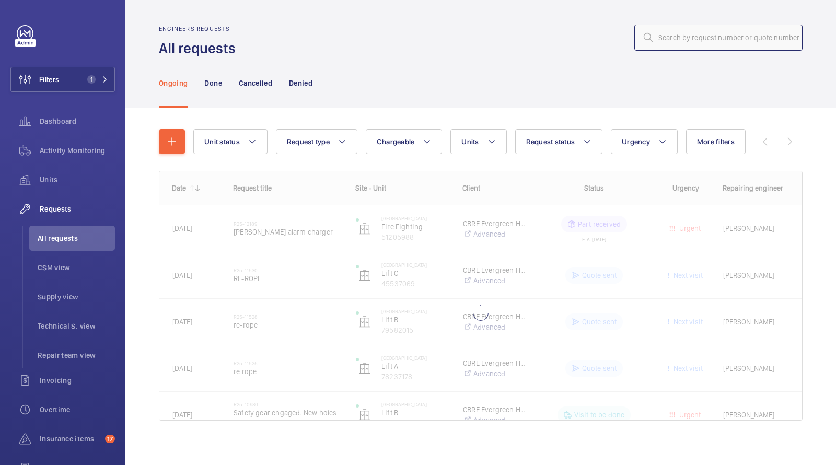
click at [712, 40] on input "text" at bounding box center [718, 38] width 168 height 26
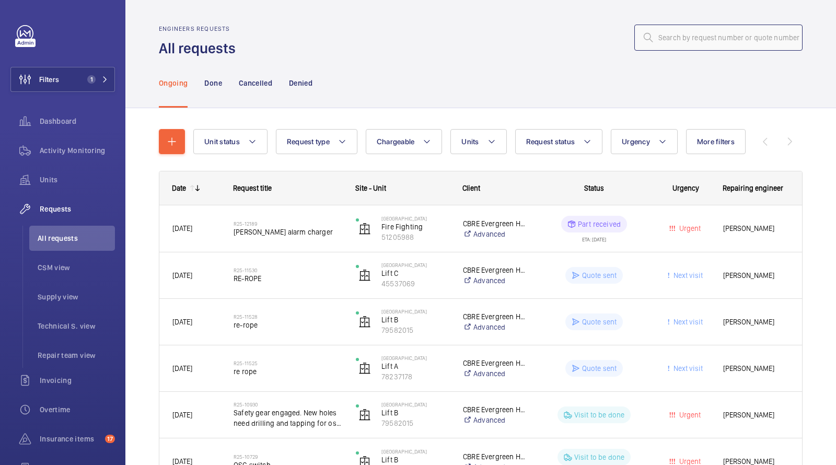
paste input "05596"
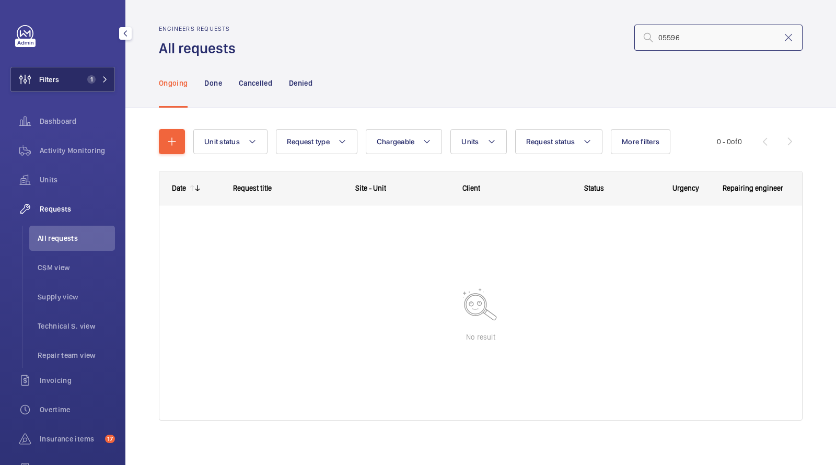
type input "05596"
click at [90, 78] on span "1" at bounding box center [91, 79] width 8 height 8
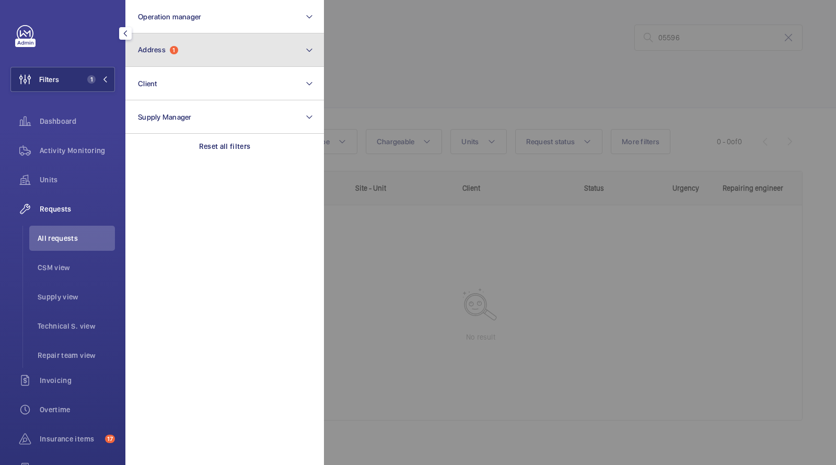
click at [178, 53] on span "Address 1" at bounding box center [158, 49] width 40 height 9
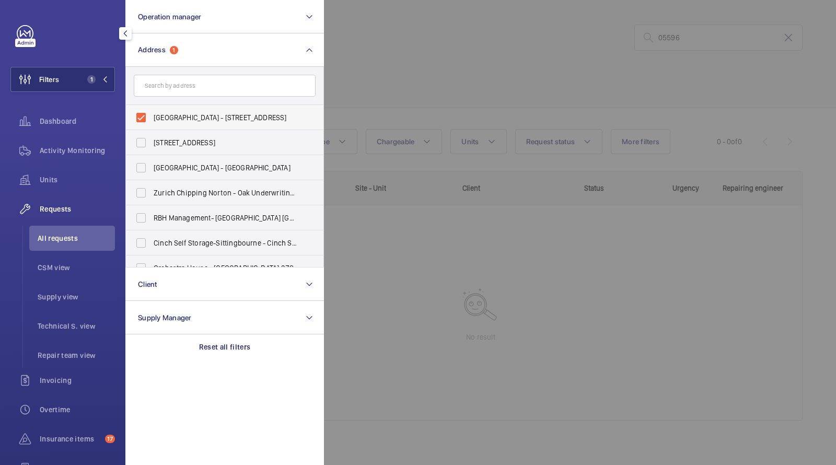
click at [191, 117] on span "Evergreen House - 160 Euston Rd, LONDON NW1 2DX" at bounding box center [226, 117] width 144 height 10
click at [151, 117] on input "Evergreen House - 160 Euston Rd, LONDON NW1 2DX" at bounding box center [141, 117] width 21 height 21
checkbox input "false"
click at [433, 72] on div at bounding box center [742, 232] width 836 height 465
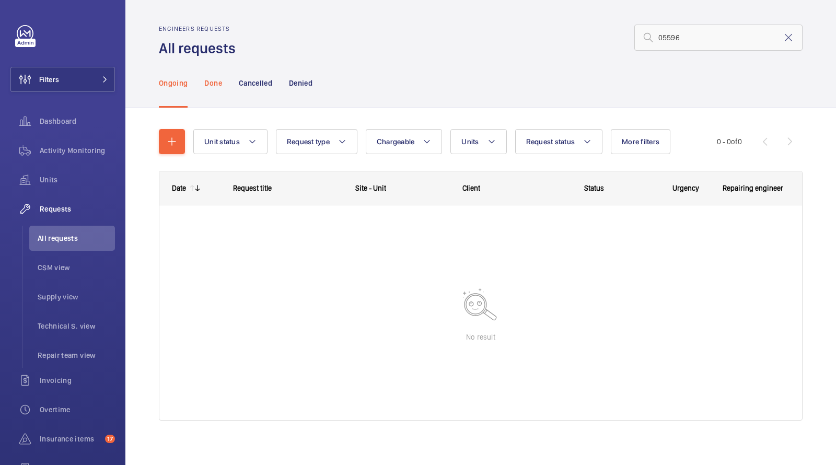
click at [215, 79] on p "Done" at bounding box center [212, 83] width 17 height 10
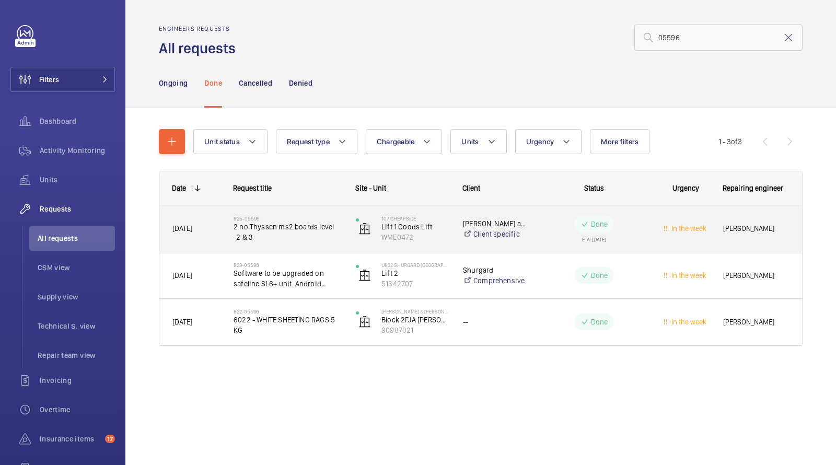
click at [259, 229] on span "2 no Thyssen ms2 boards level -2 & 3" at bounding box center [287, 231] width 109 height 21
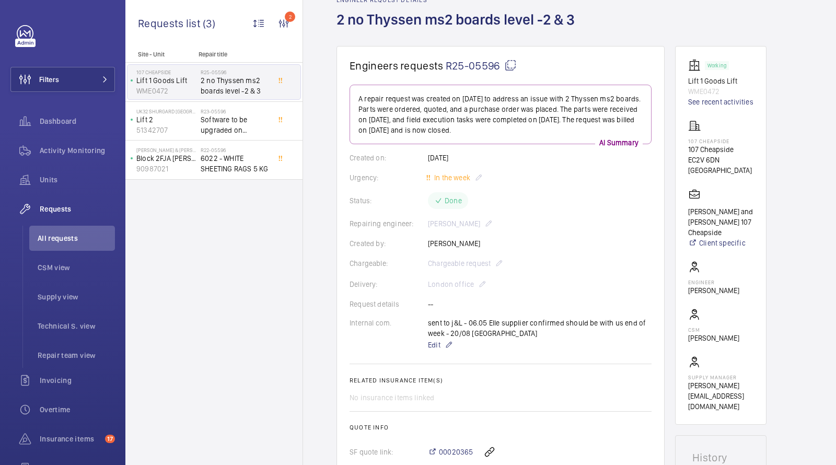
scroll to position [37, 0]
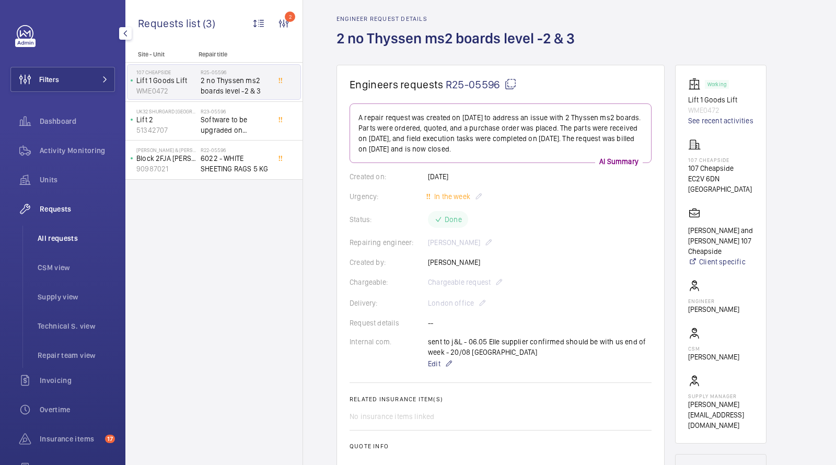
click at [57, 236] on span "All requests" at bounding box center [76, 238] width 77 height 10
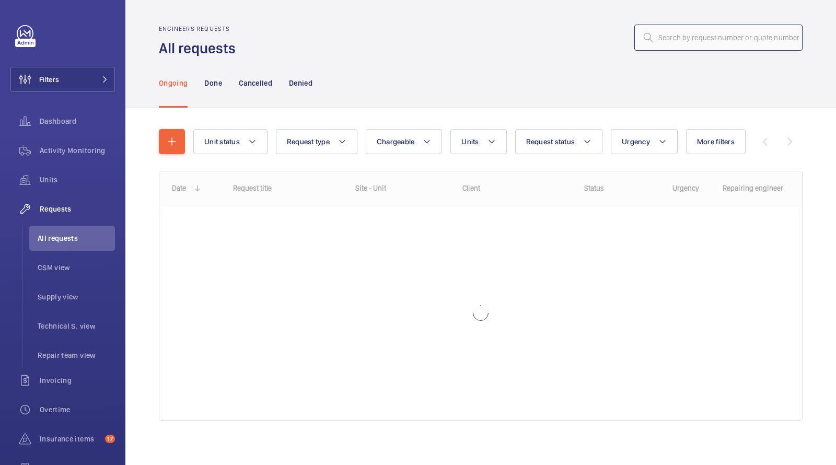
click at [715, 39] on input "text" at bounding box center [718, 38] width 168 height 26
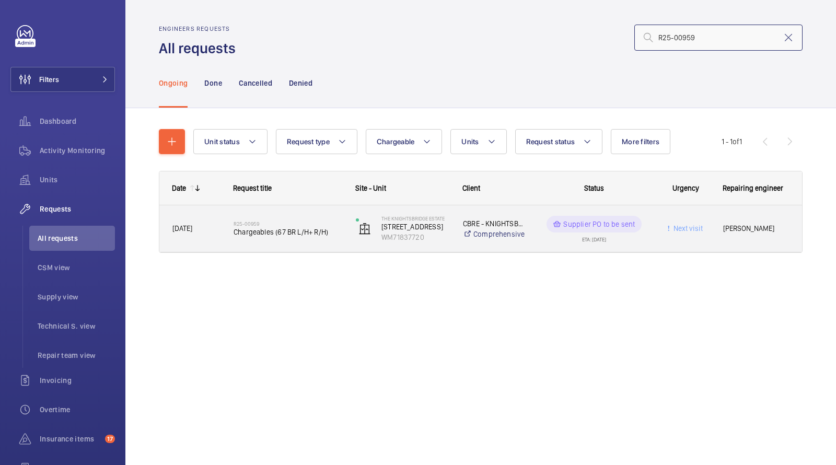
type input "R25-00959"
click at [278, 233] on span "Chargeables (67 BR L/H+ R/H)" at bounding box center [287, 232] width 109 height 10
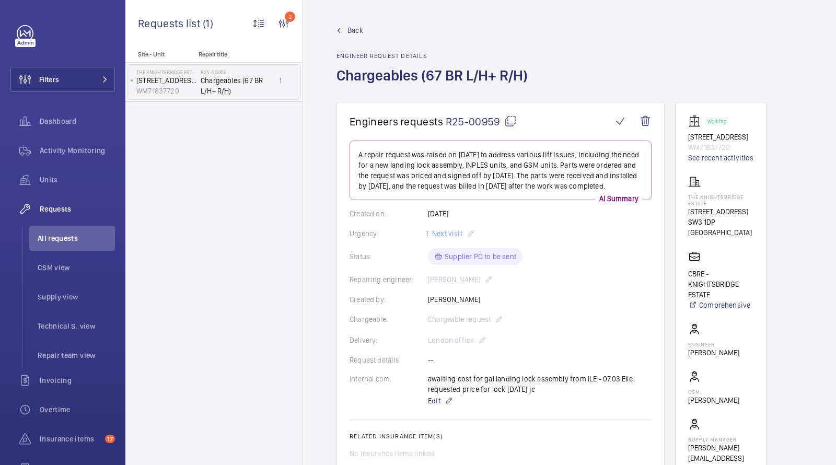
click at [487, 124] on span "R25-00959" at bounding box center [480, 121] width 71 height 13
click at [711, 152] on p "WM71837720" at bounding box center [720, 147] width 65 height 10
copy p "WM71837720"
click at [66, 238] on span "All requests" at bounding box center [76, 238] width 77 height 10
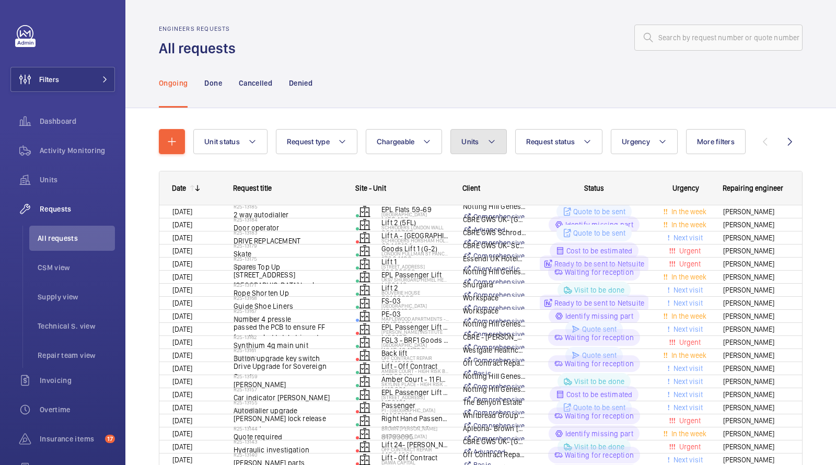
click at [474, 141] on span "Units" at bounding box center [469, 141] width 17 height 8
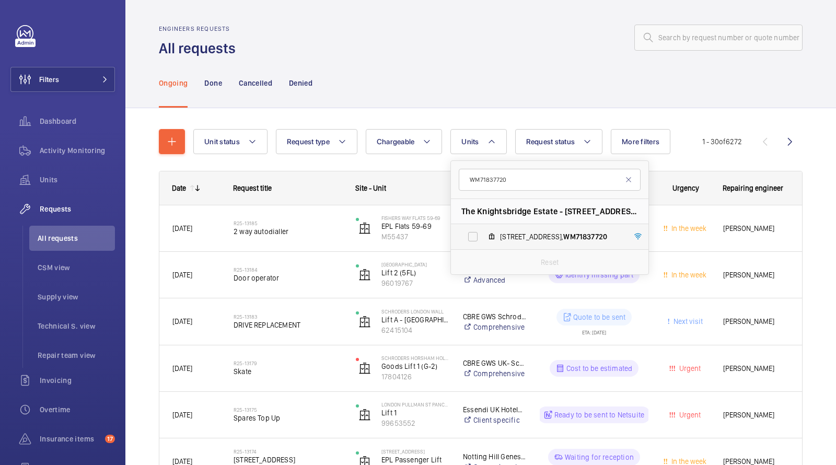
type input "WM71837720"
click at [504, 238] on span "67 Brompton Road LH pass, WM71837720" at bounding box center [560, 236] width 121 height 10
click at [483, 238] on input "67 Brompton Road LH pass, WM71837720" at bounding box center [472, 236] width 21 height 21
checkbox input "true"
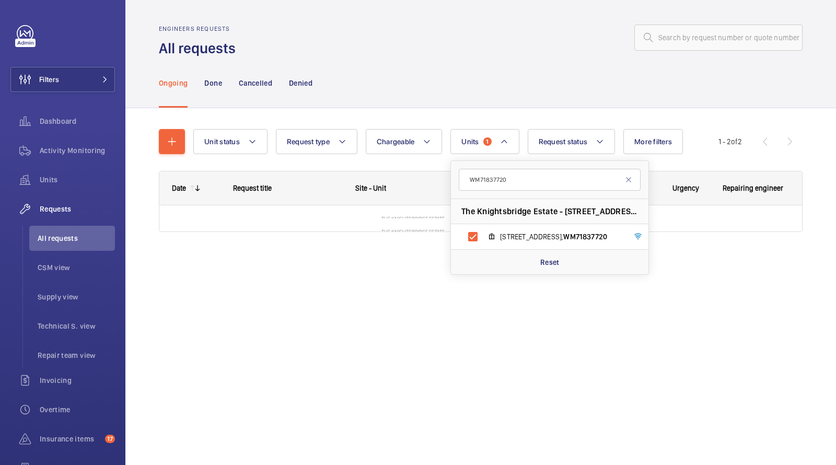
click at [437, 69] on div "Ongoing Done Cancelled Denied" at bounding box center [480, 83] width 643 height 50
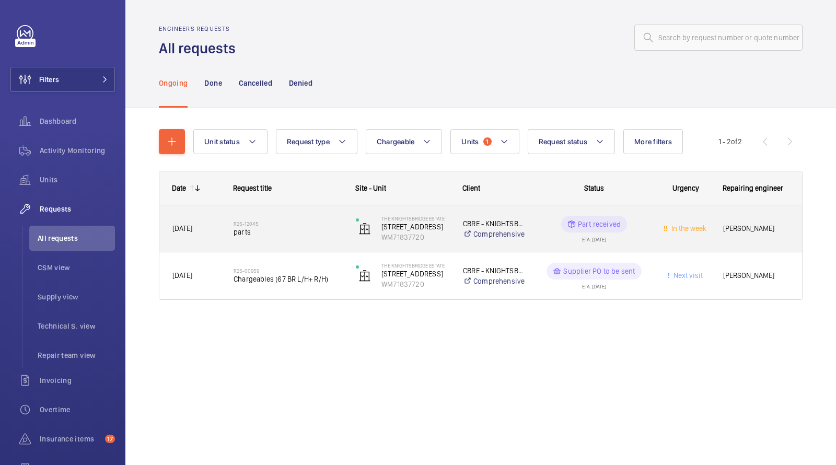
click at [266, 231] on span "parts" at bounding box center [287, 232] width 109 height 10
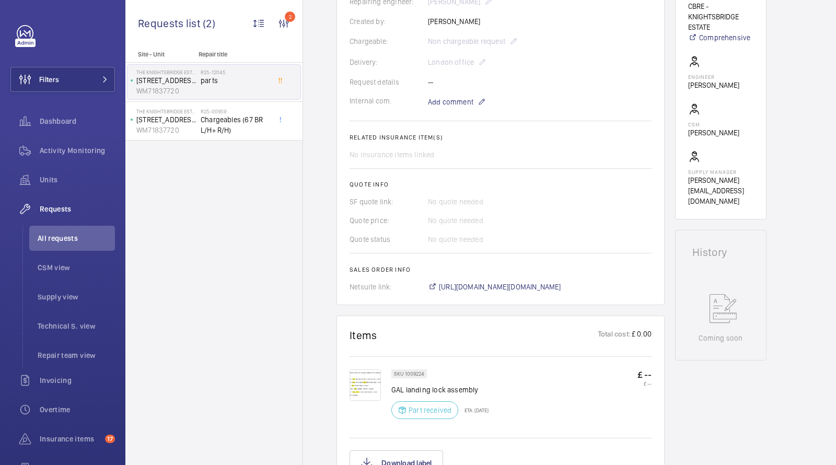
scroll to position [257, 0]
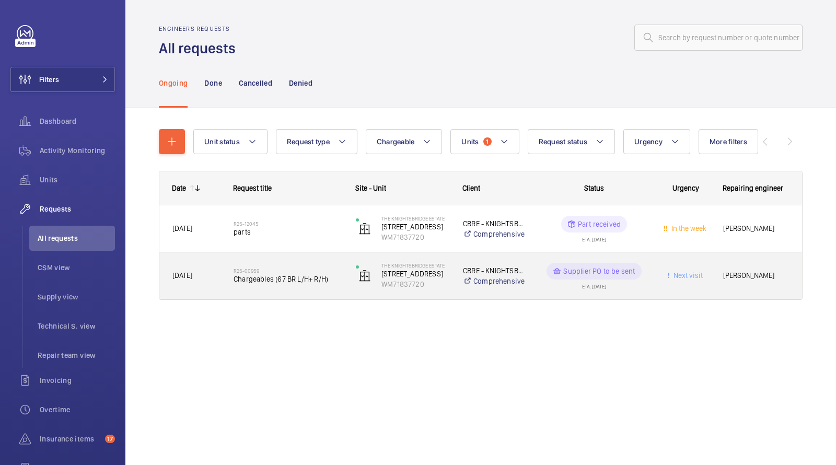
click at [263, 276] on span "Chargeables (67 BR L/H+ R/H)" at bounding box center [287, 279] width 109 height 10
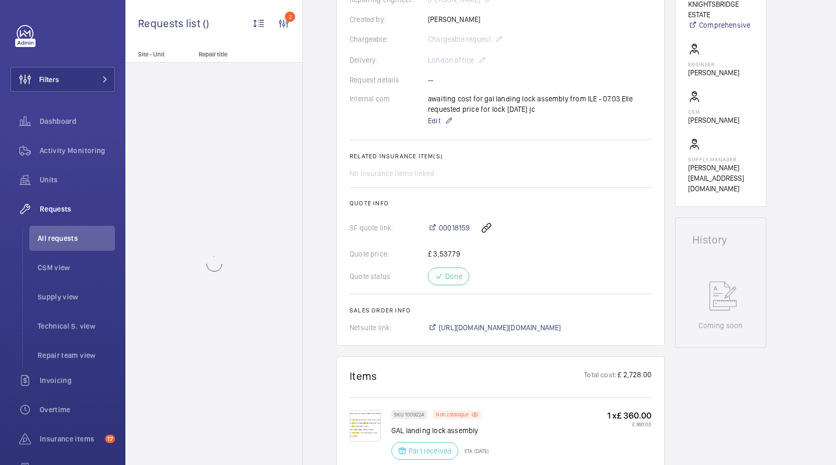
scroll to position [276, 0]
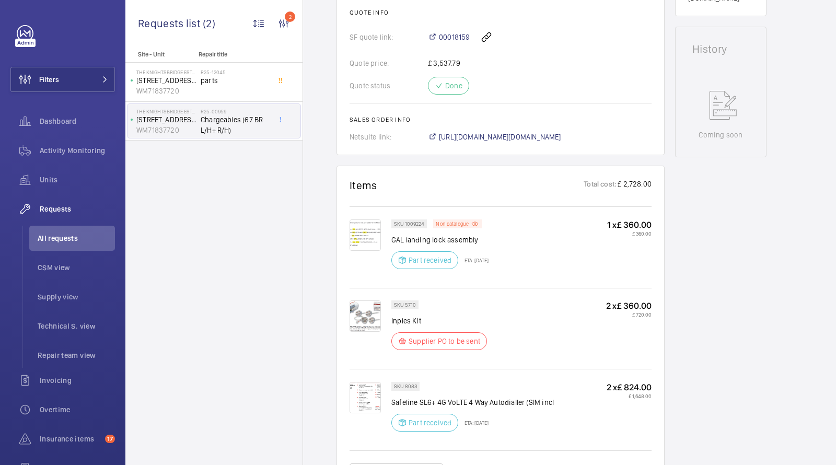
scroll to position [226, 0]
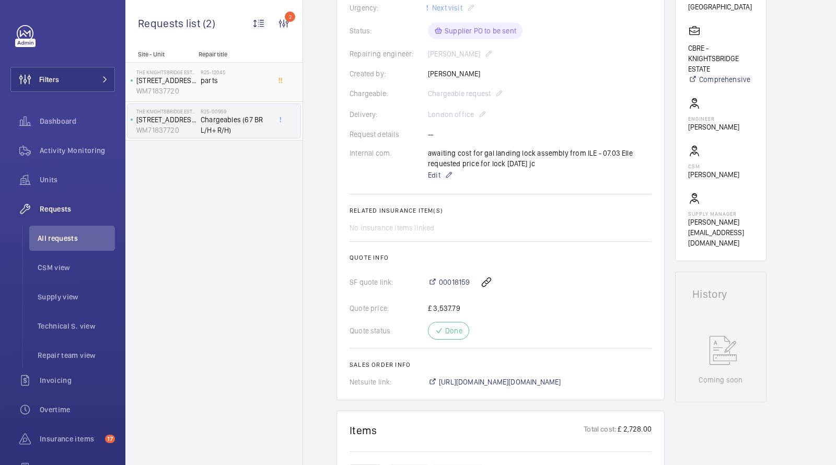
click at [213, 86] on div "R25-12045 parts" at bounding box center [235, 84] width 69 height 30
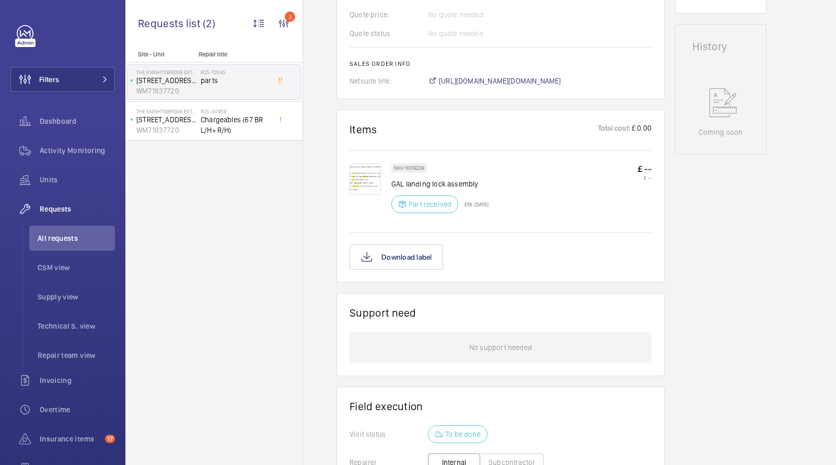
scroll to position [377, 0]
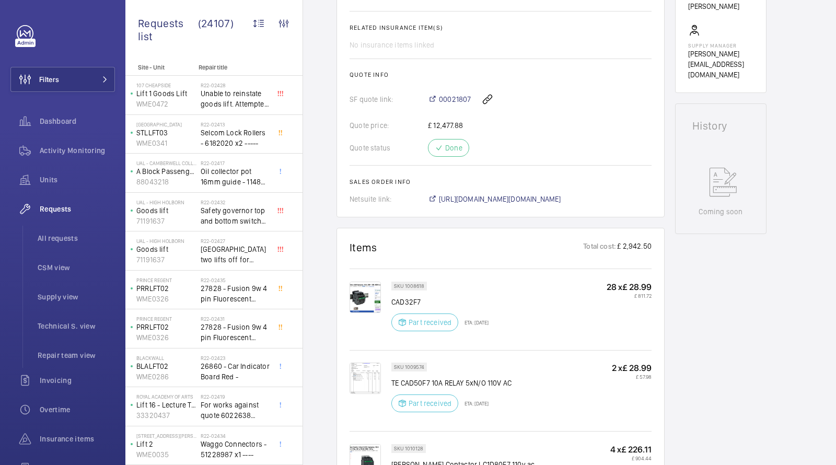
scroll to position [221, 0]
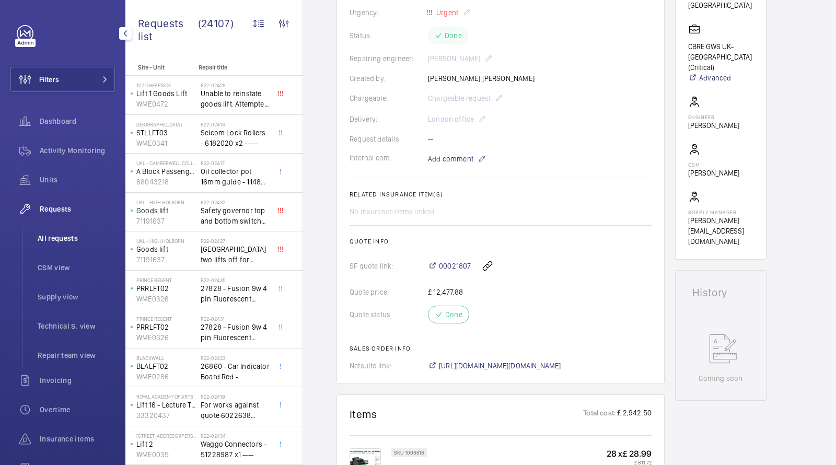
click at [62, 237] on span "All requests" at bounding box center [76, 238] width 77 height 10
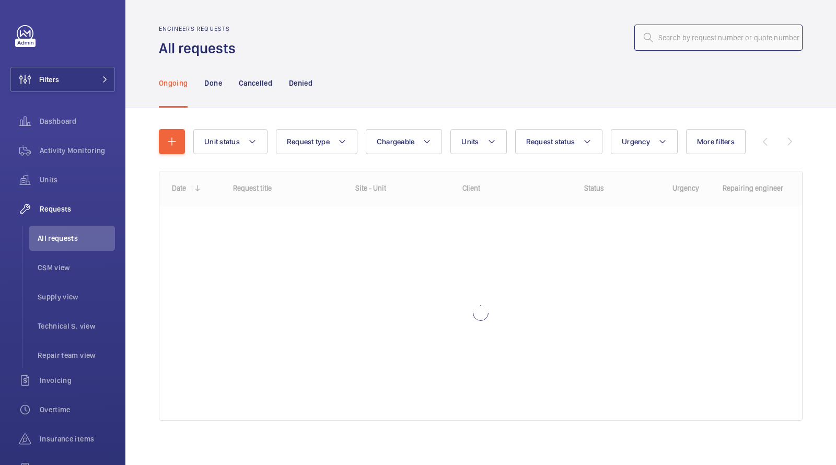
click at [755, 44] on input "text" at bounding box center [718, 38] width 168 height 26
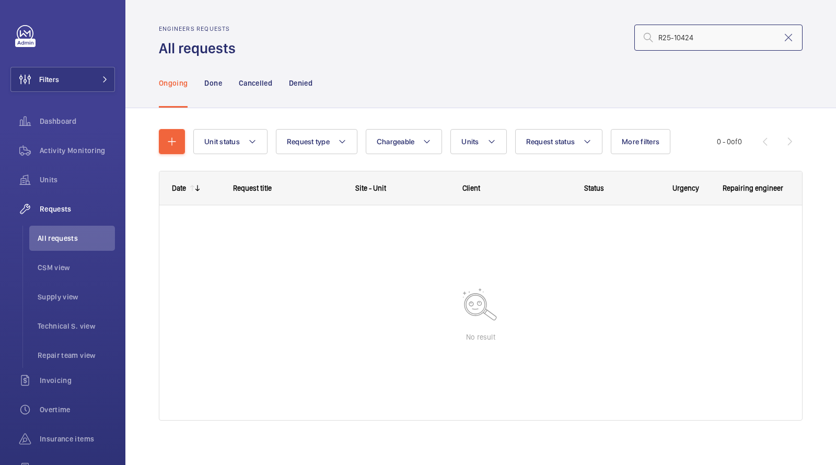
type input "R25-10424"
click at [222, 86] on nav "Ongoing Done Cancelled Denied" at bounding box center [236, 83] width 154 height 50
click at [209, 86] on p "Done" at bounding box center [212, 83] width 17 height 10
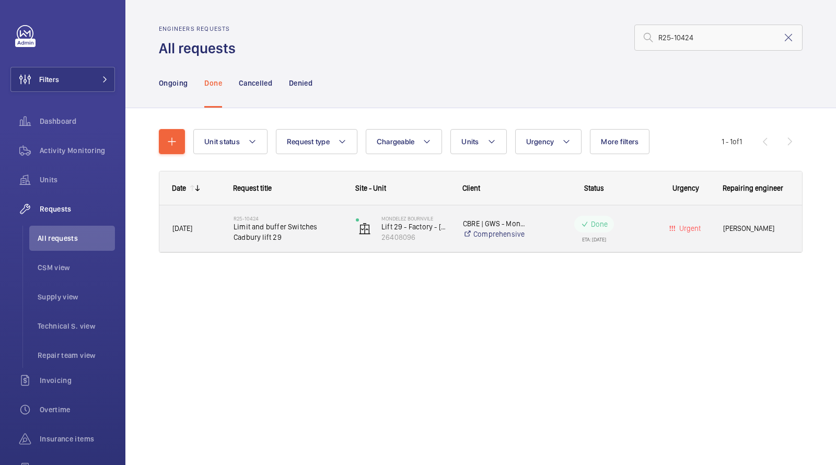
click at [273, 229] on span "Limit and buffer Switches Cadbury lift 29" at bounding box center [287, 231] width 109 height 21
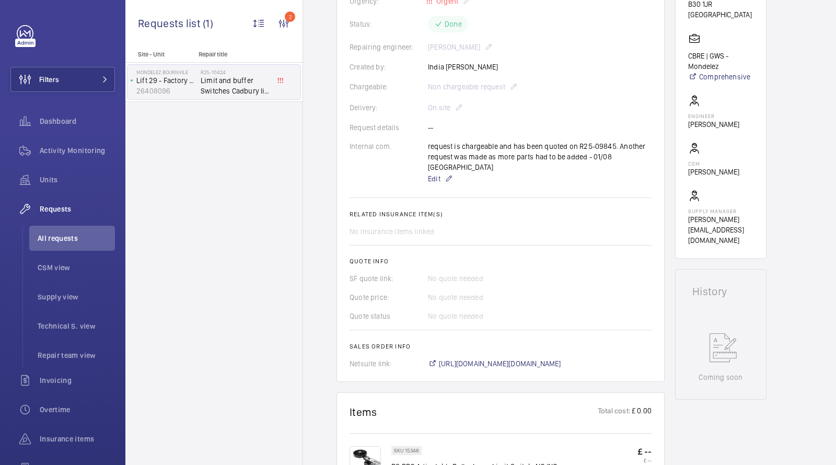
scroll to position [361, 0]
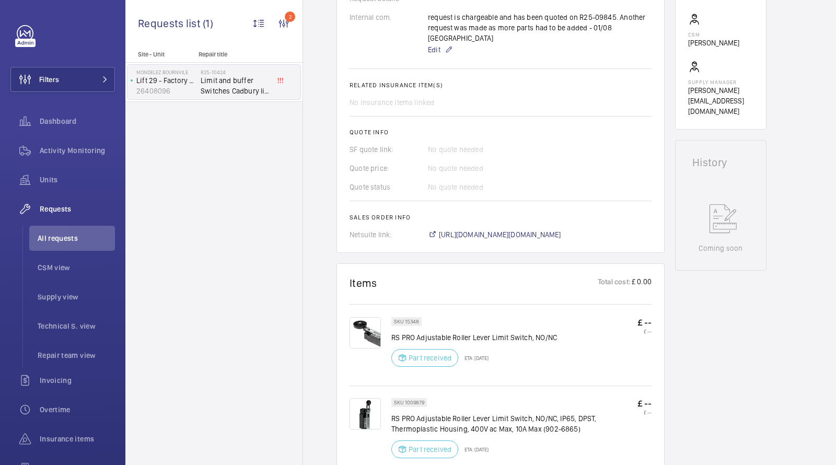
click at [503, 218] on wm-front-card-body "A repair request was created on [DATE] for a Cadbury lift issue. Parts were ord…" at bounding box center [500, 9] width 302 height 461
click at [492, 229] on span "[URL][DOMAIN_NAME][DOMAIN_NAME]" at bounding box center [500, 234] width 122 height 10
